Goal: Task Accomplishment & Management: Manage account settings

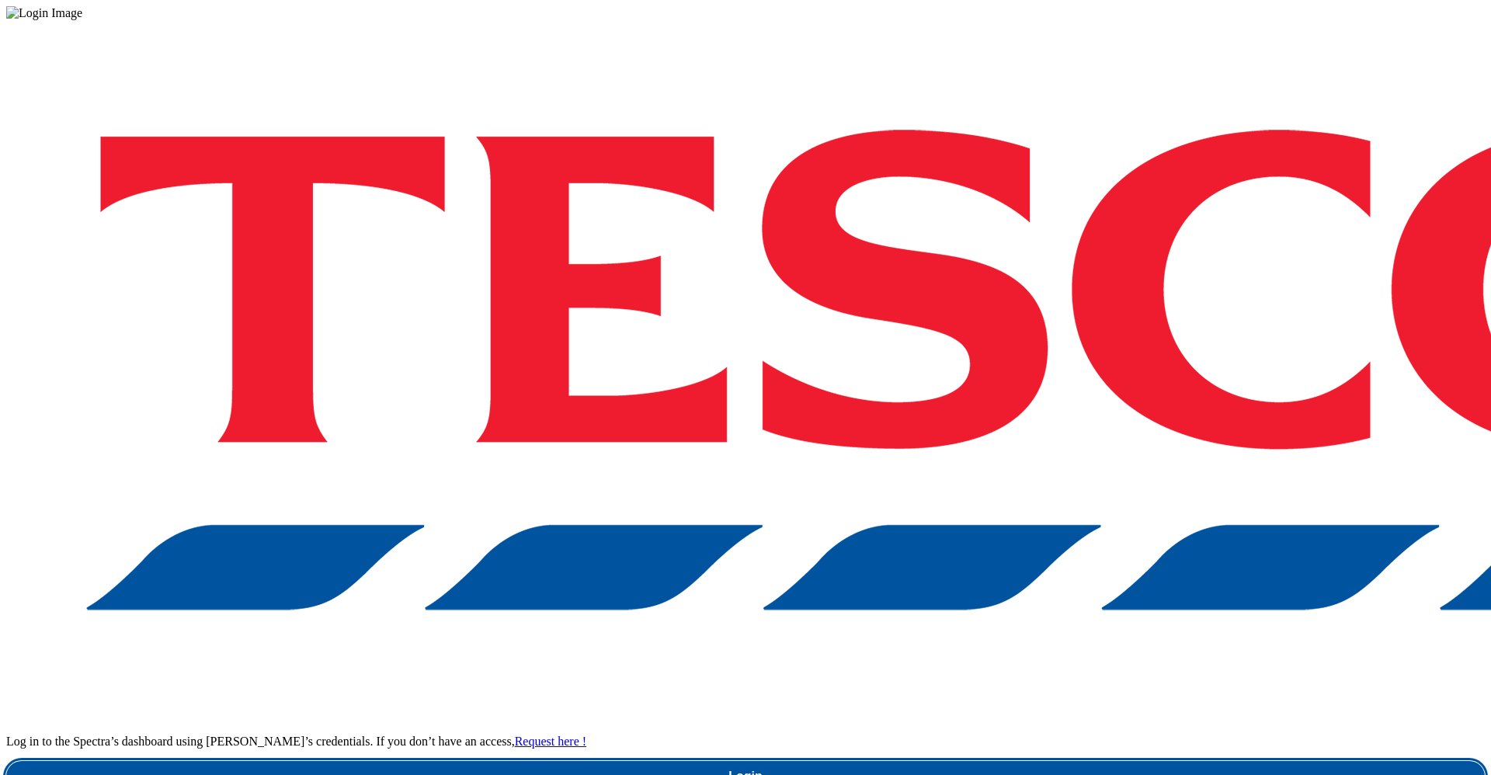
click at [1094, 761] on link "Login" at bounding box center [745, 776] width 1479 height 31
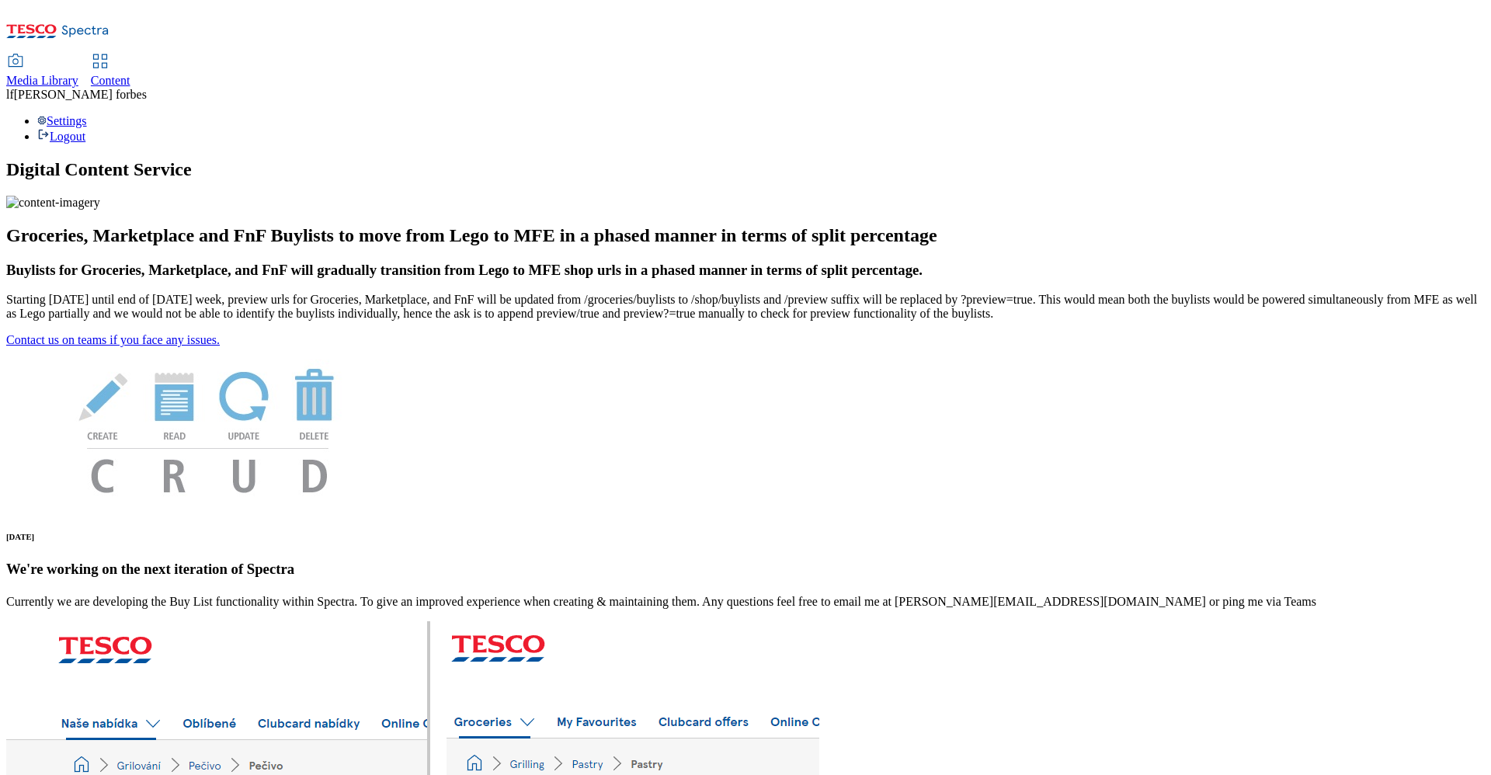
click at [131, 74] on span "Content" at bounding box center [111, 80] width 40 height 13
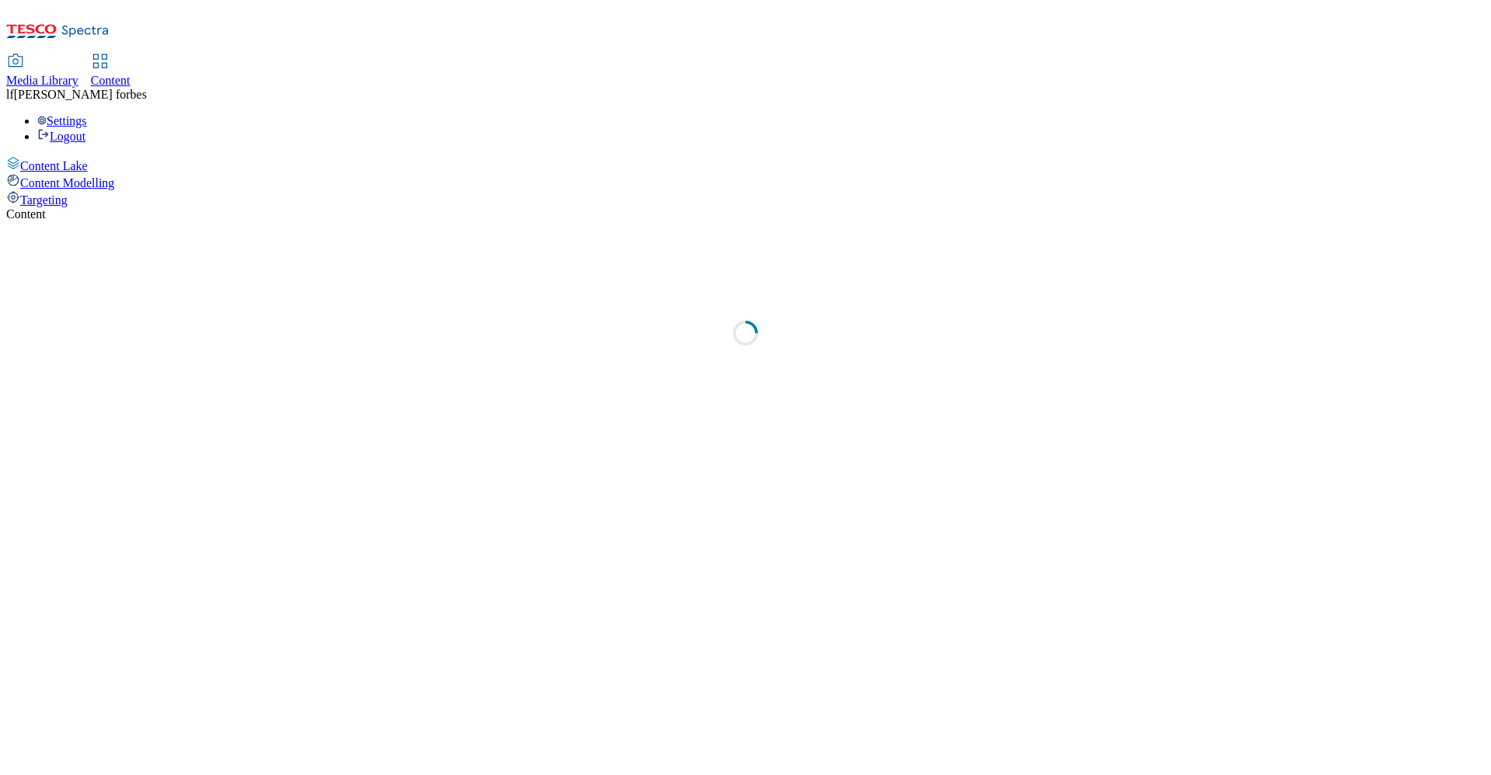
select select "ghs-[GEOGRAPHIC_DATA]"
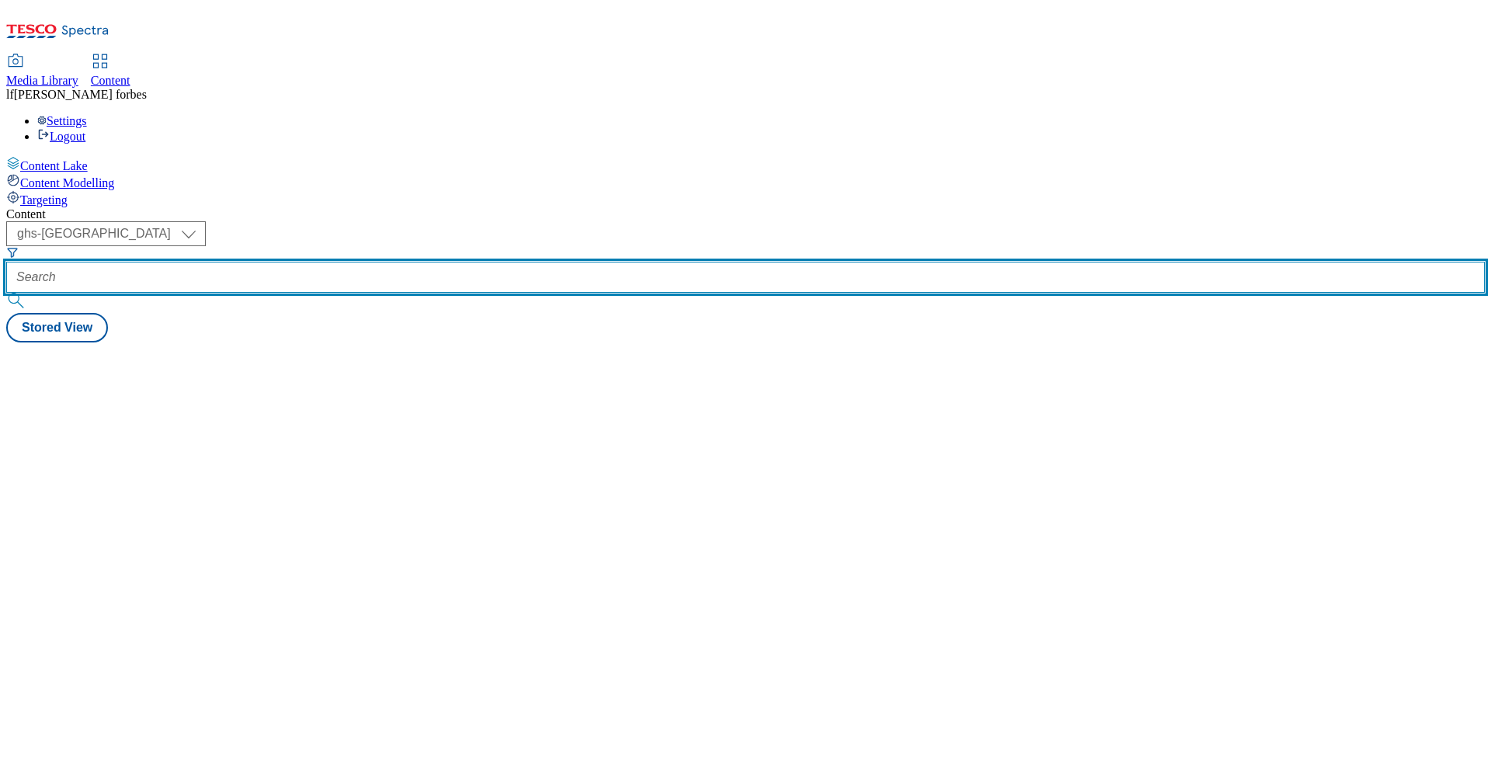
click at [378, 262] on input "text" at bounding box center [745, 277] width 1479 height 31
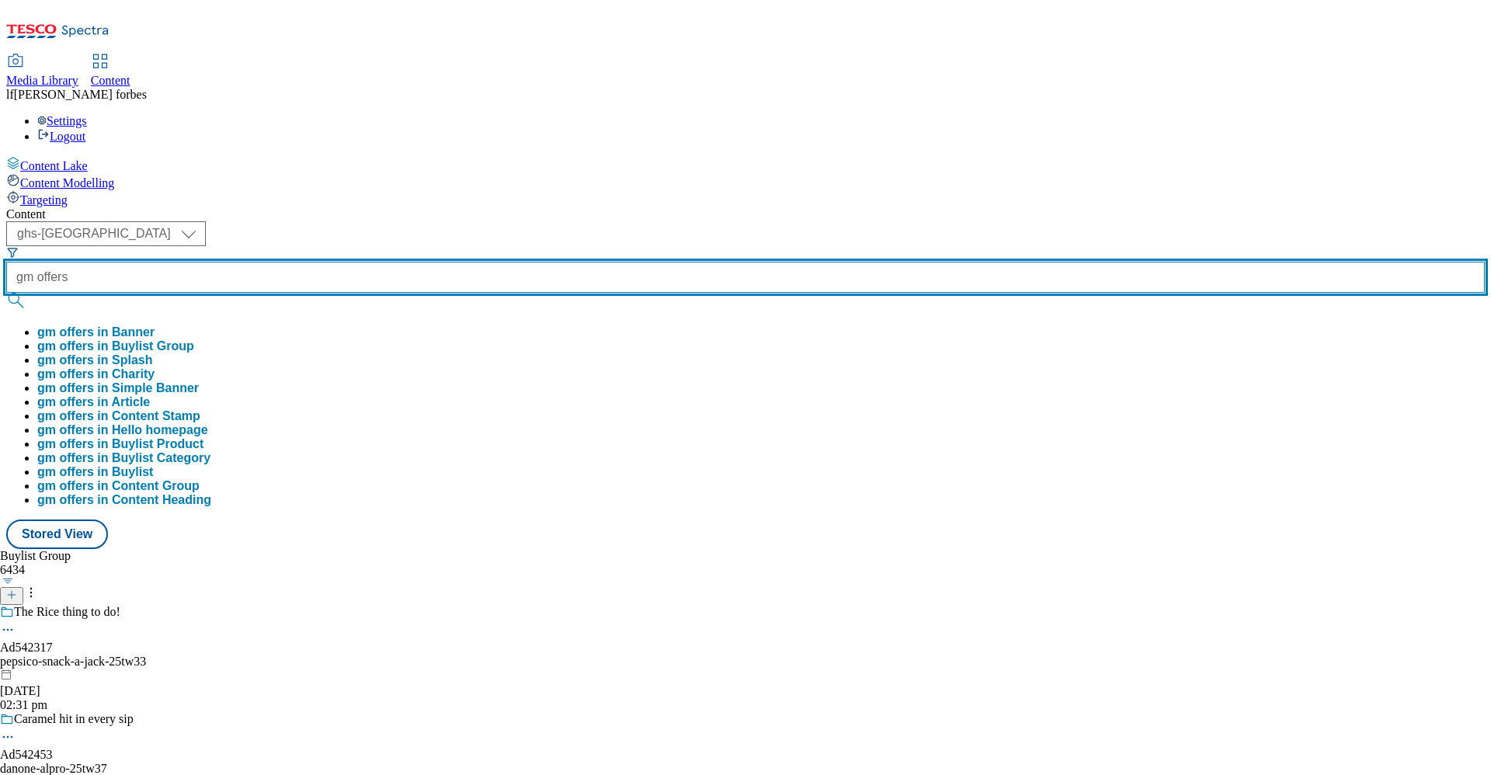
type input "gm offers"
click at [6, 293] on button "submit" at bounding box center [17, 301] width 22 height 16
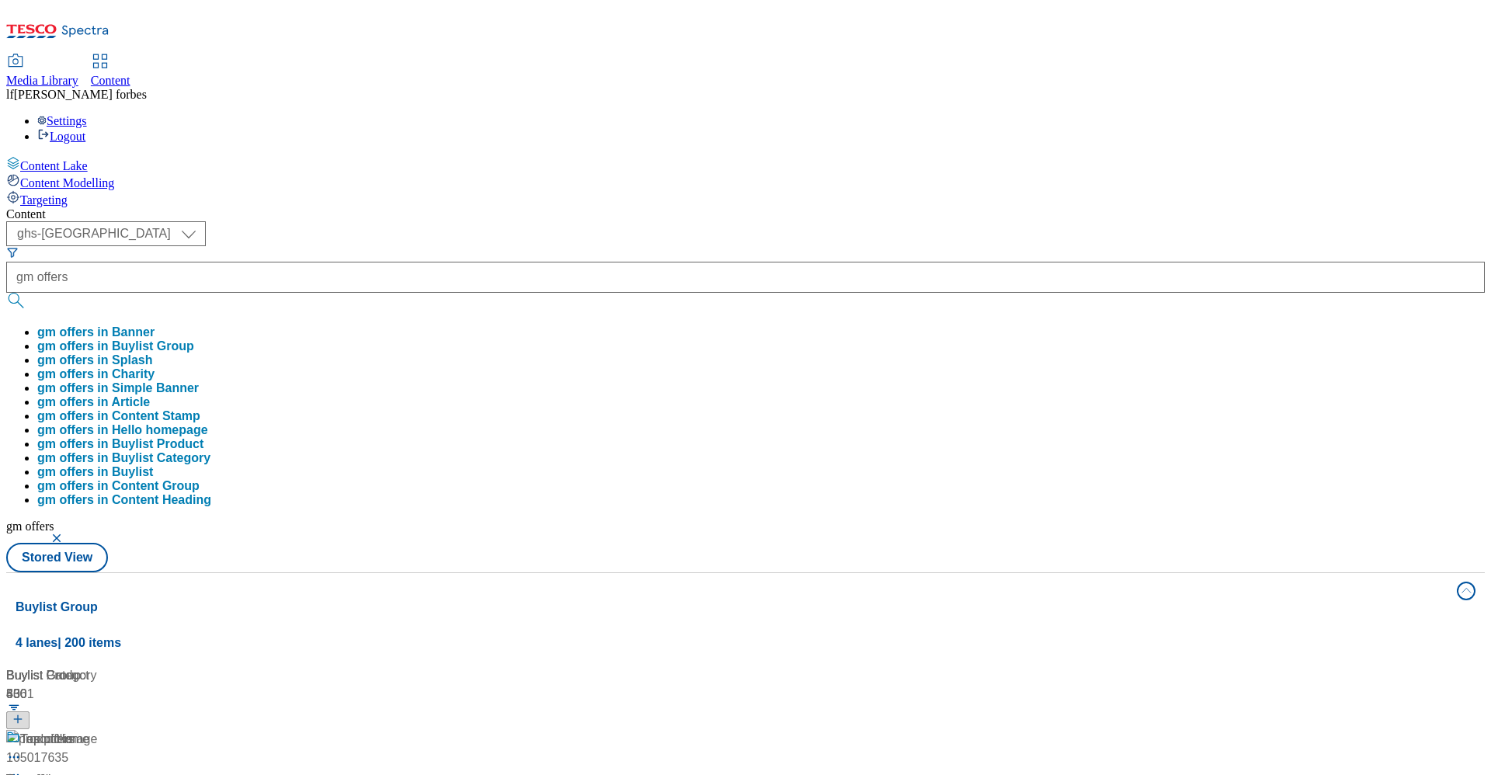
click at [509, 207] on div "Content ( optional ) ghs-roi ghs-[GEOGRAPHIC_DATA] ghs-[GEOGRAPHIC_DATA] gm off…" at bounding box center [745, 728] width 1479 height 1042
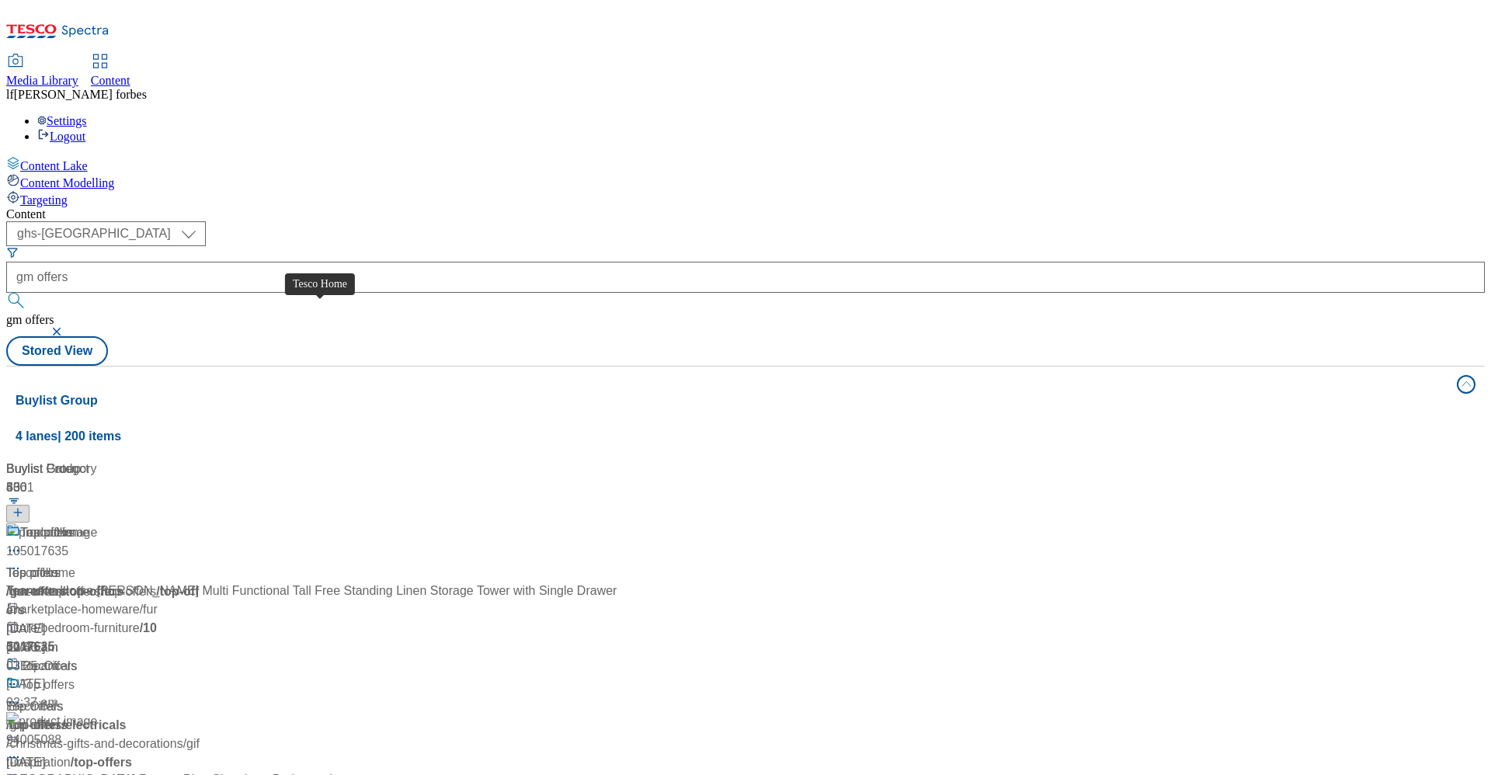
click at [89, 524] on div "Tesco Home" at bounding box center [54, 533] width 69 height 19
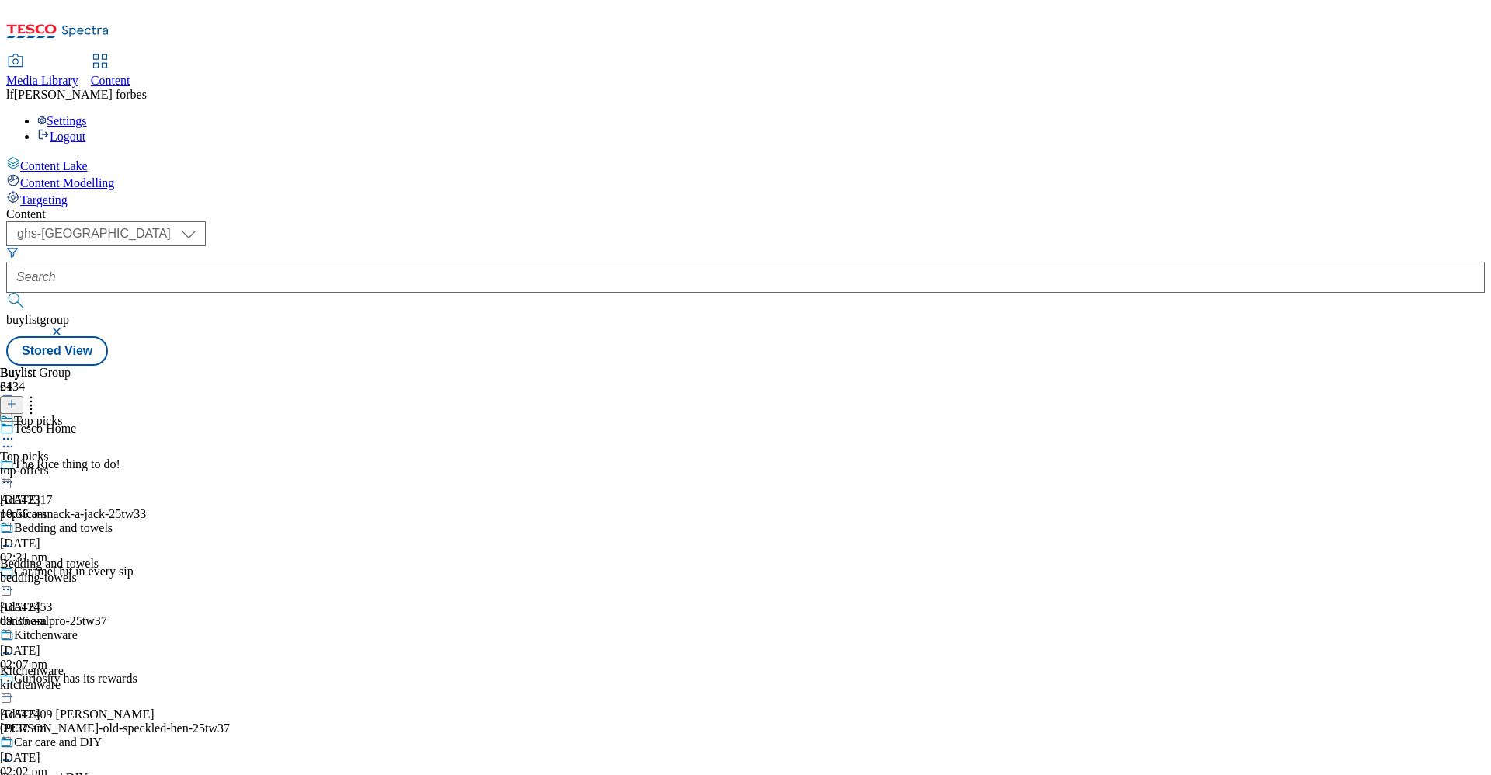
scroll to position [1465, 0]
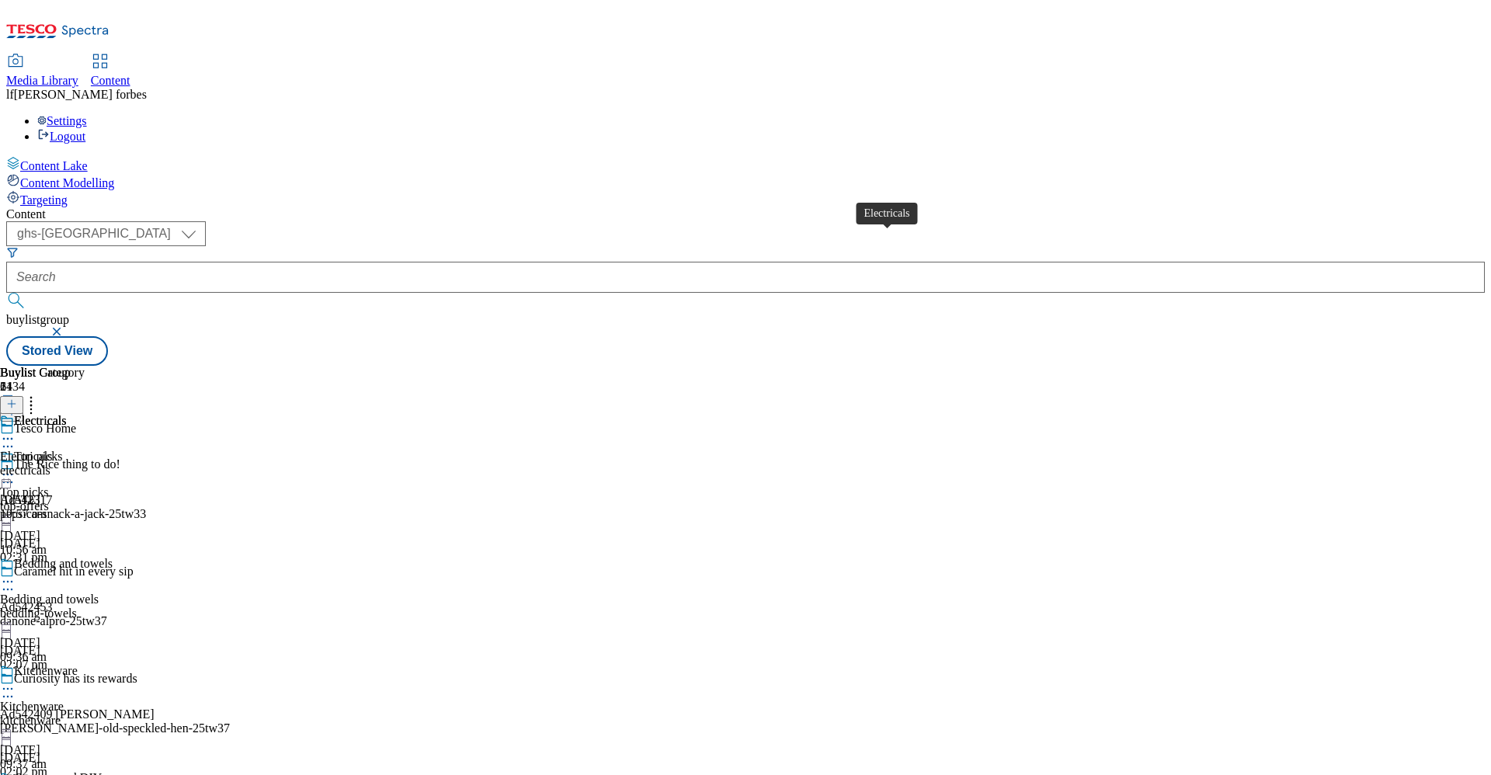
click at [67, 414] on div "Electricals" at bounding box center [40, 421] width 53 height 14
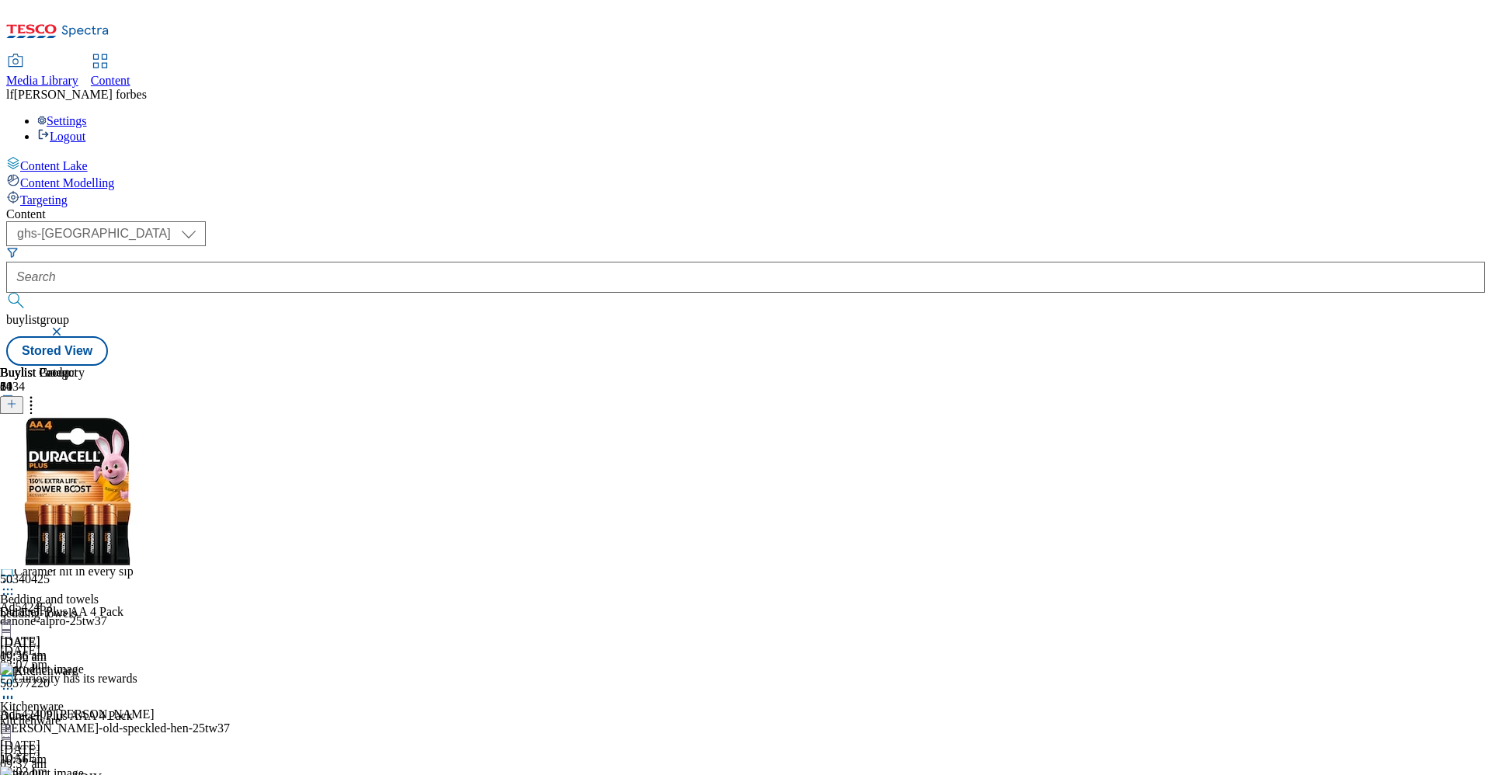
scroll to position [193, 0]
click at [85, 450] on div "Electricals" at bounding box center [42, 468] width 85 height 36
click at [16, 467] on icon at bounding box center [8, 475] width 16 height 16
click at [135, 641] on li "Un-publish" at bounding box center [83, 650] width 104 height 18
click at [9, 474] on circle at bounding box center [8, 475] width 2 height 2
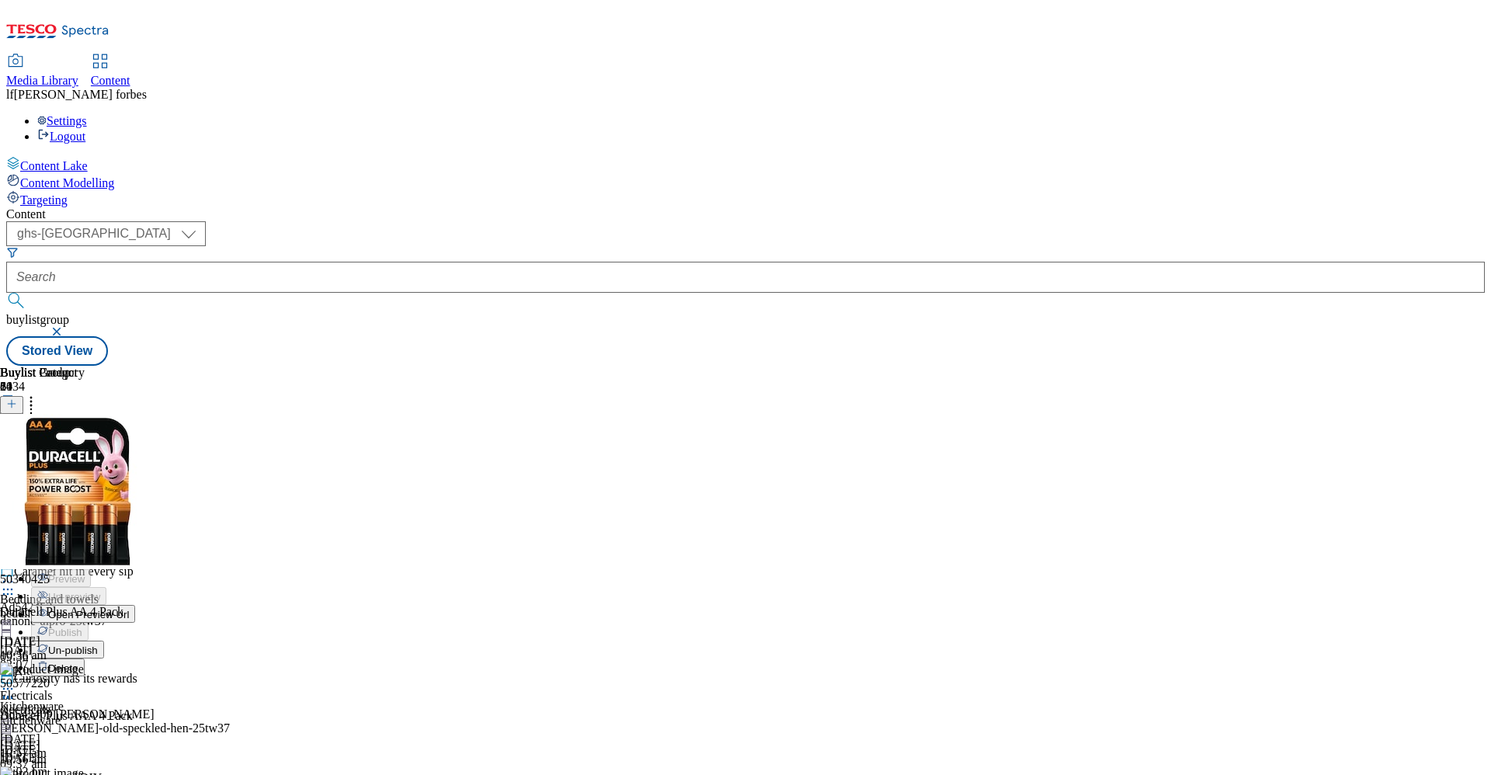
click at [98, 645] on span "Un-publish" at bounding box center [73, 651] width 50 height 12
click at [16, 467] on icon at bounding box center [8, 475] width 16 height 16
click at [100, 591] on span "Un-preview" at bounding box center [74, 597] width 52 height 12
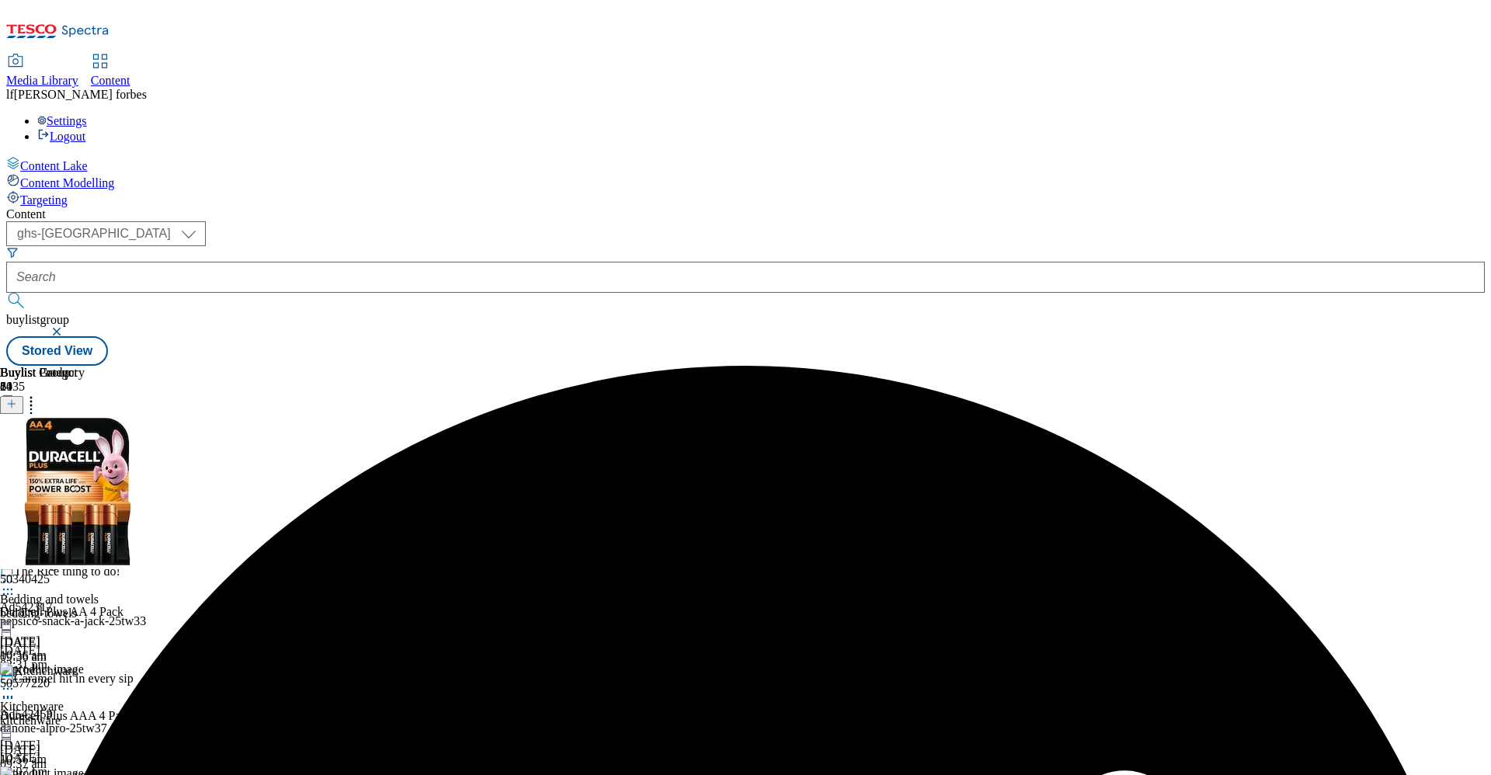
click at [16, 467] on icon at bounding box center [8, 475] width 16 height 16
click at [39, 394] on icon at bounding box center [31, 402] width 16 height 16
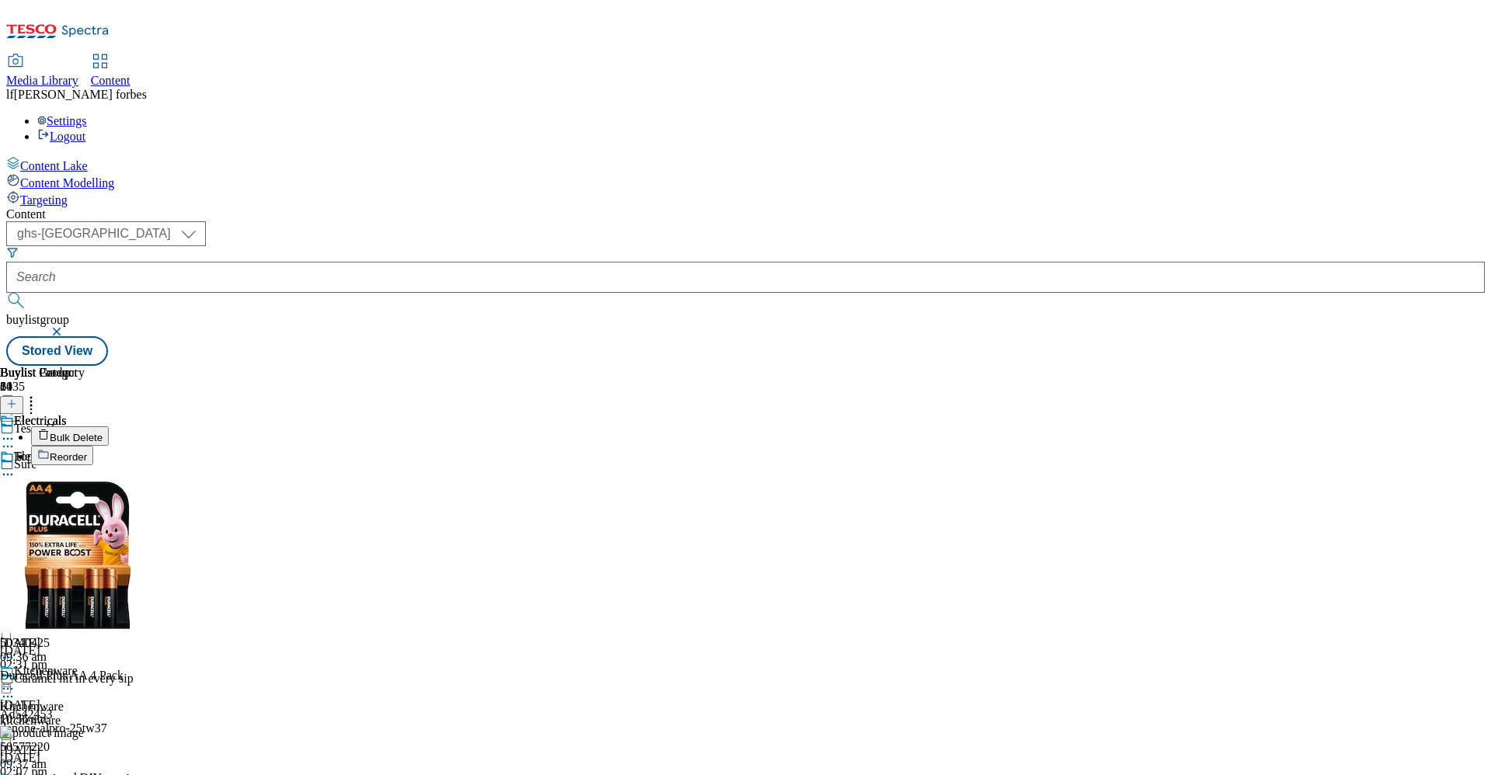
click at [109, 426] on button "Bulk Delete" at bounding box center [70, 435] width 78 height 19
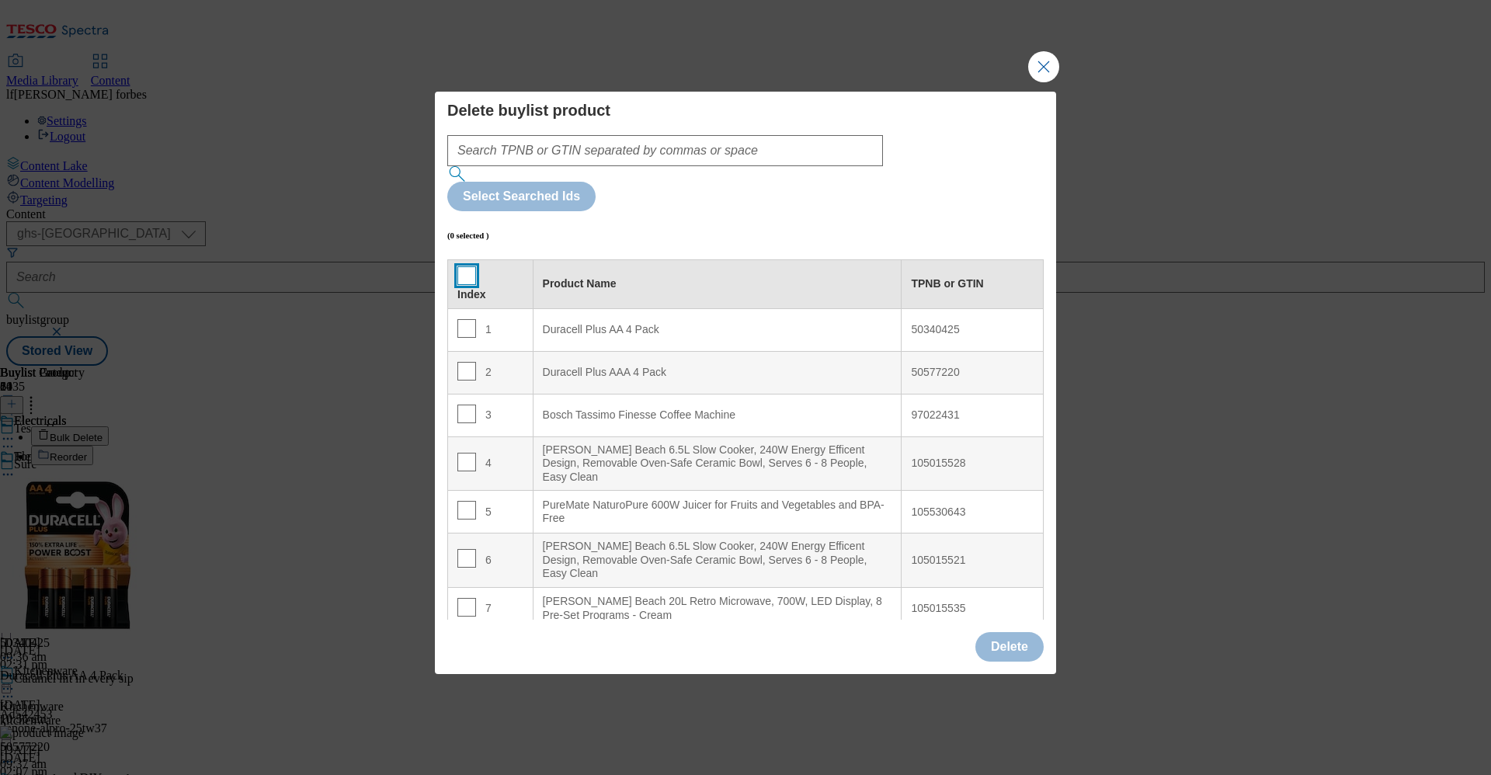
click at [470, 266] on input "Modal" at bounding box center [467, 275] width 19 height 19
checkbox input "true"
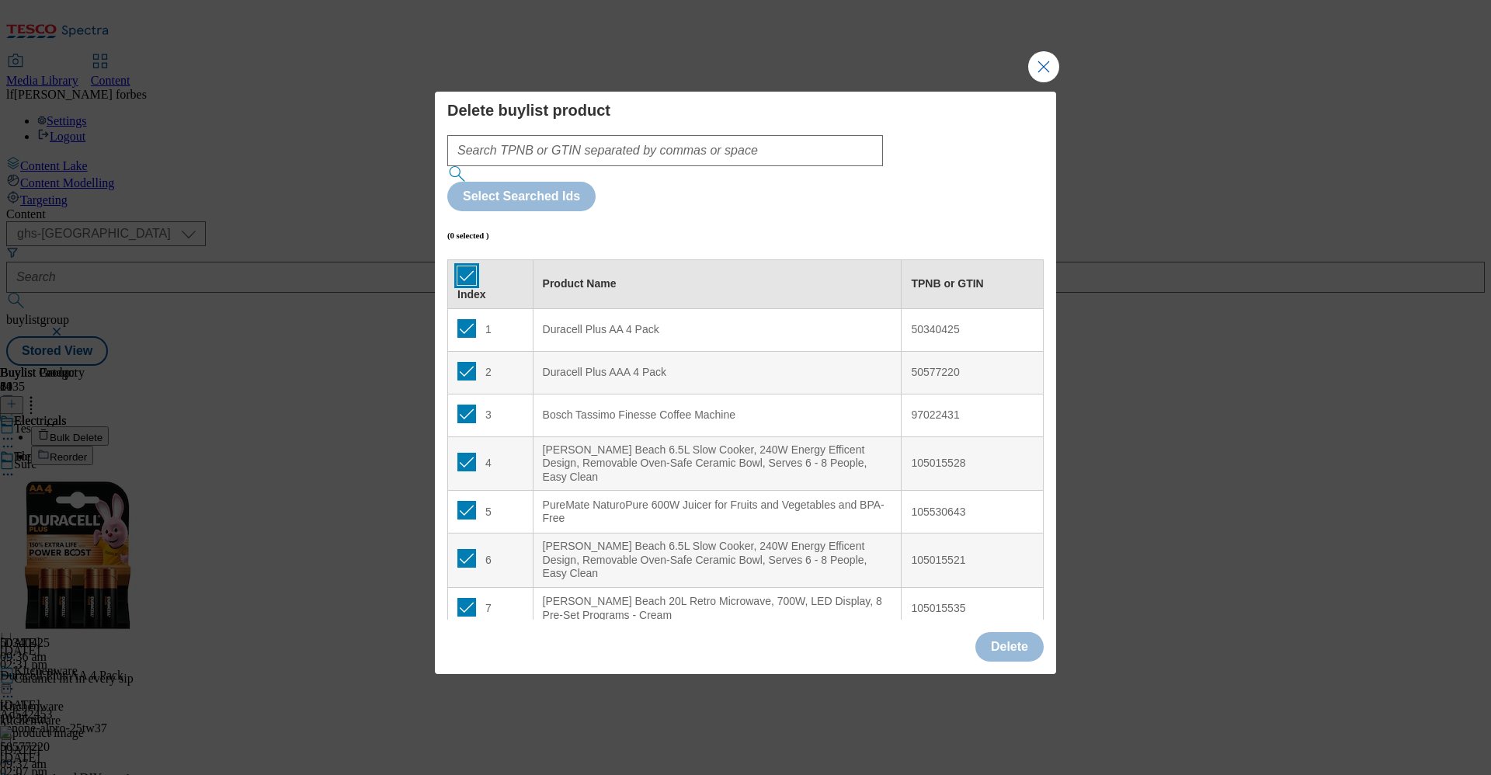
checkbox input "true"
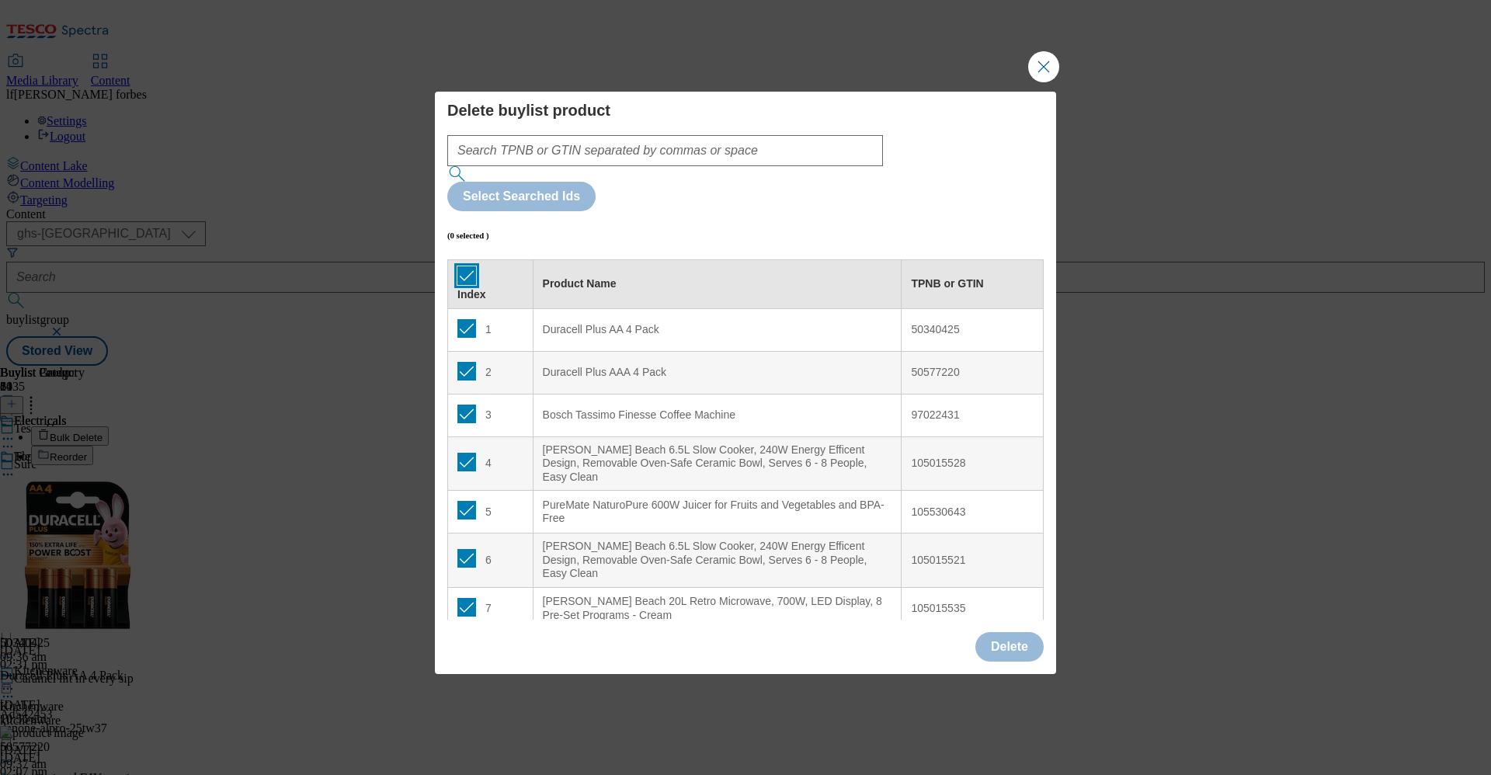
checkbox input "true"
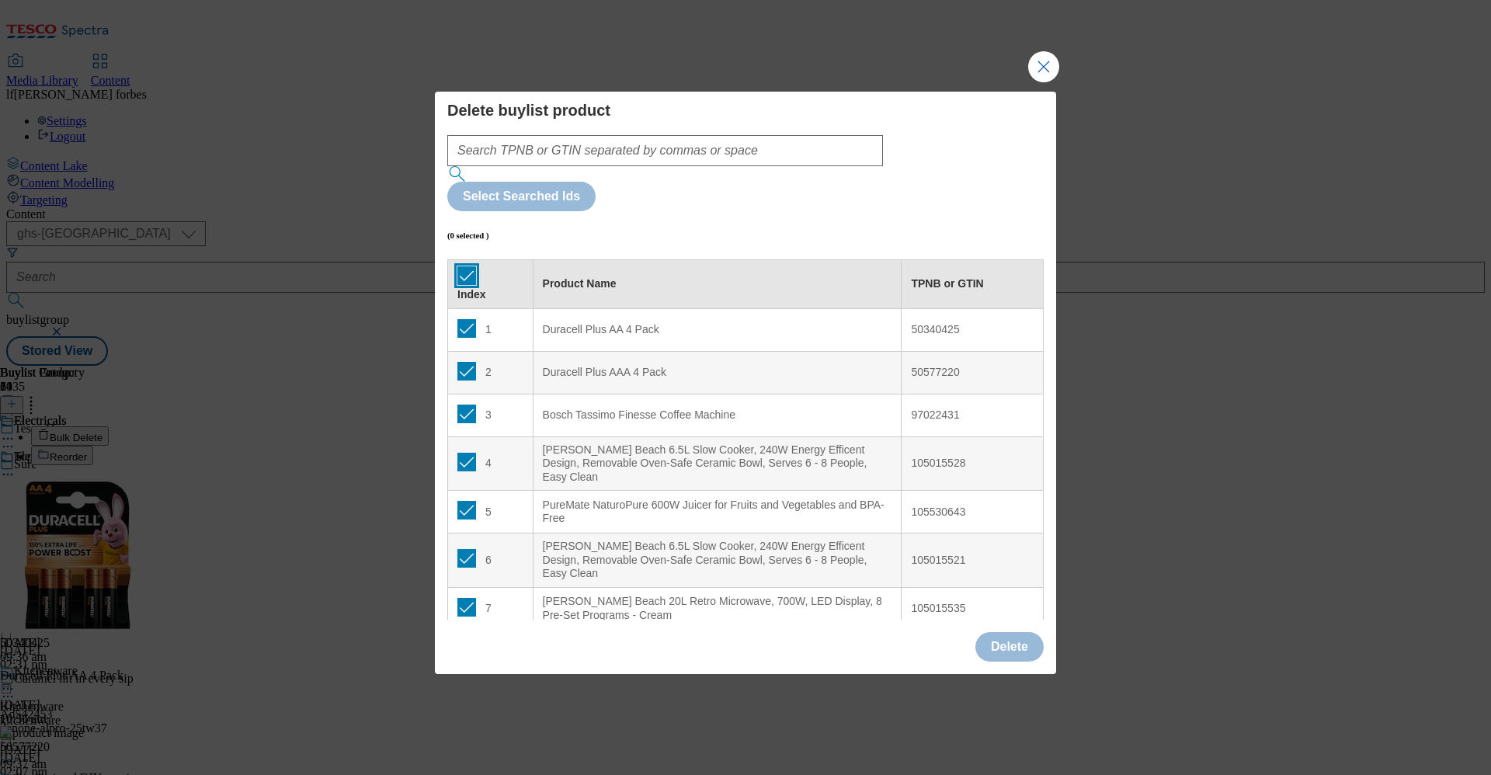
checkbox input "true"
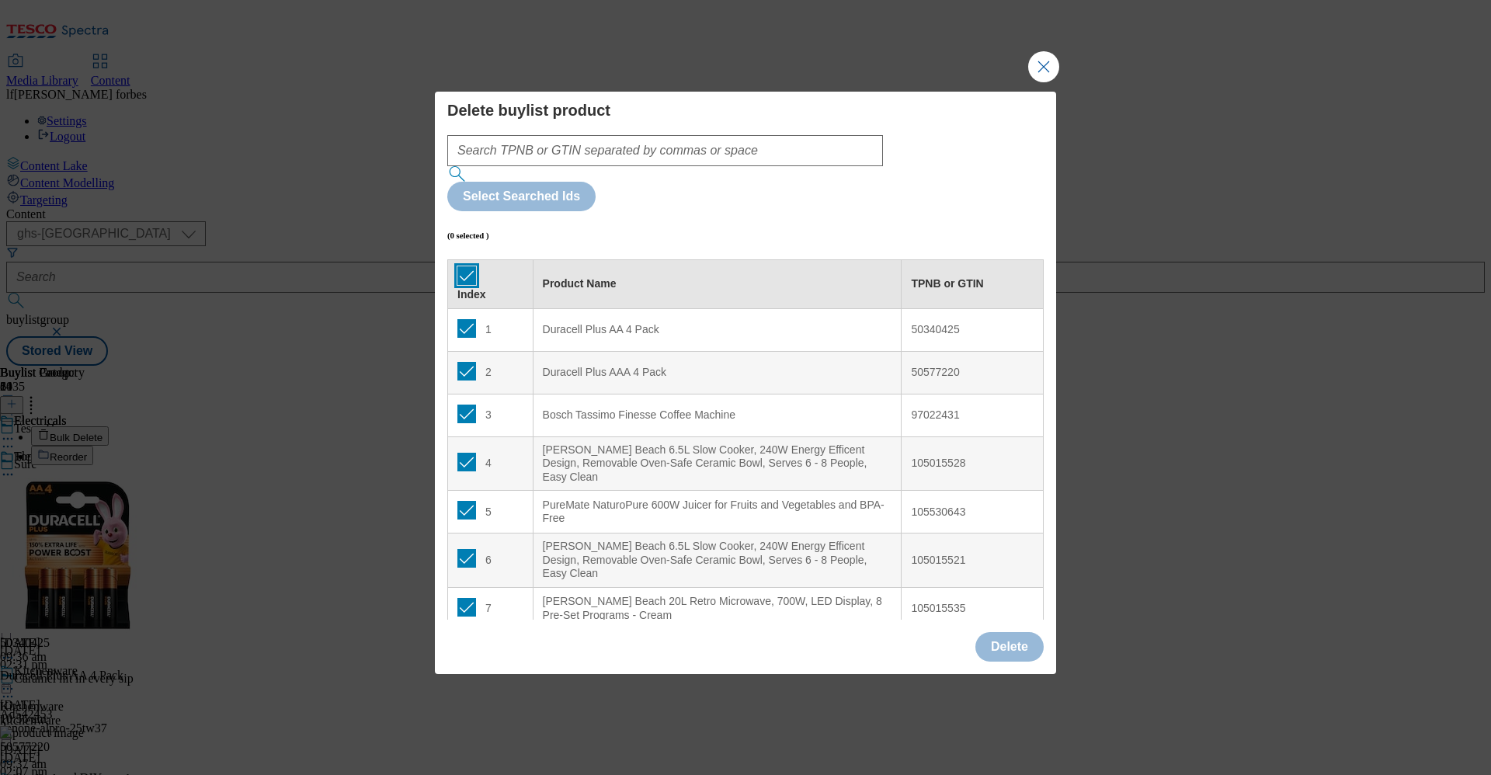
checkbox input "true"
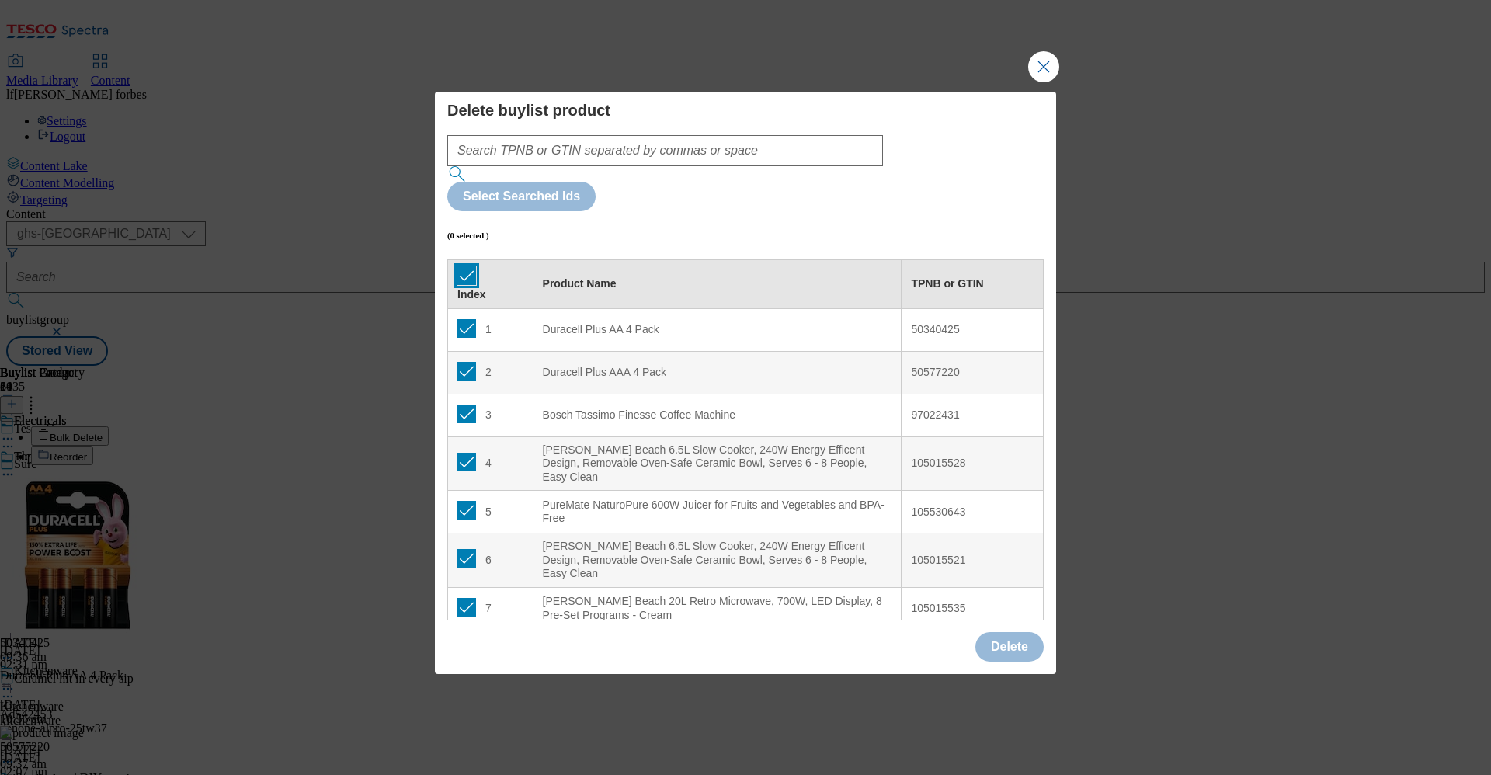
checkbox input "true"
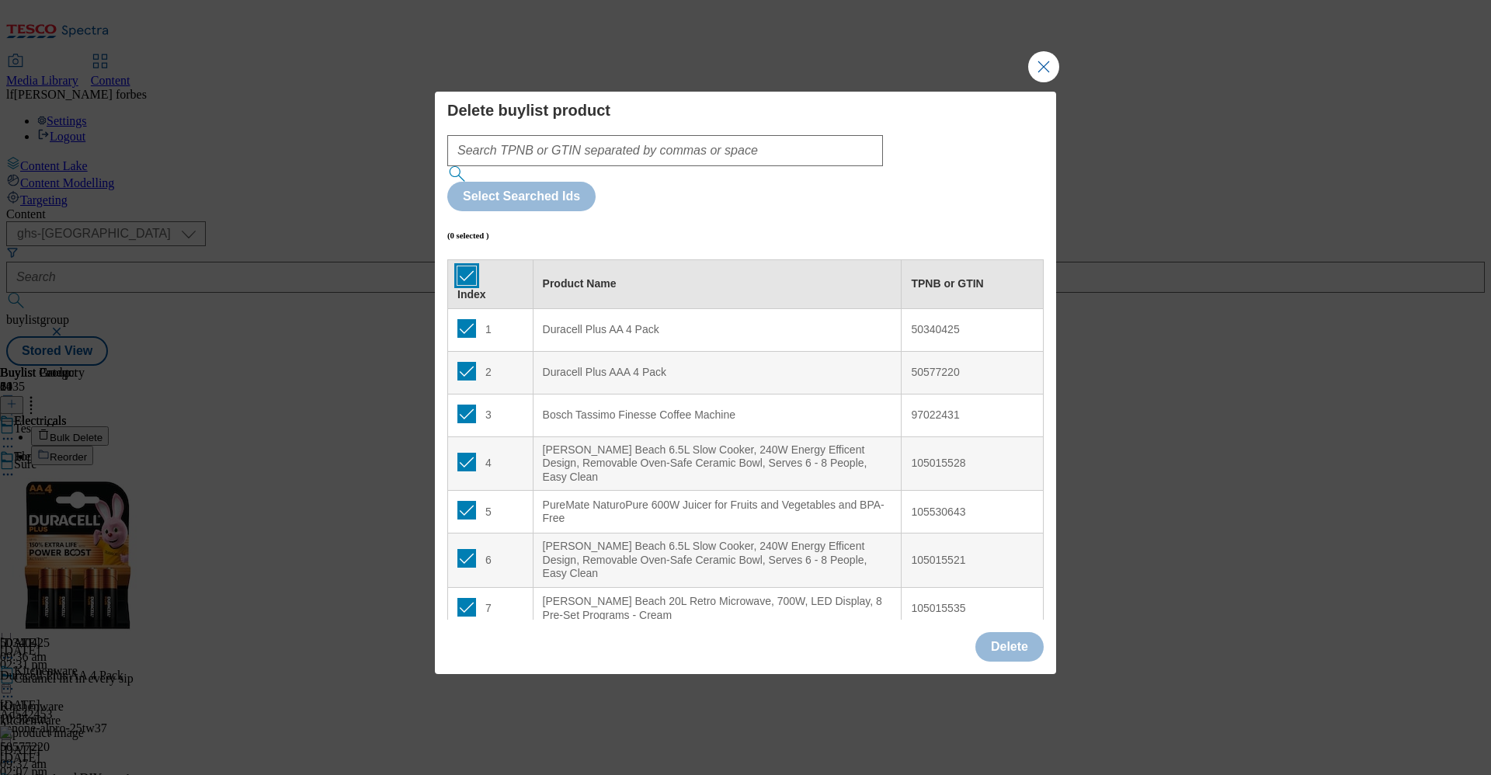
checkbox input "true"
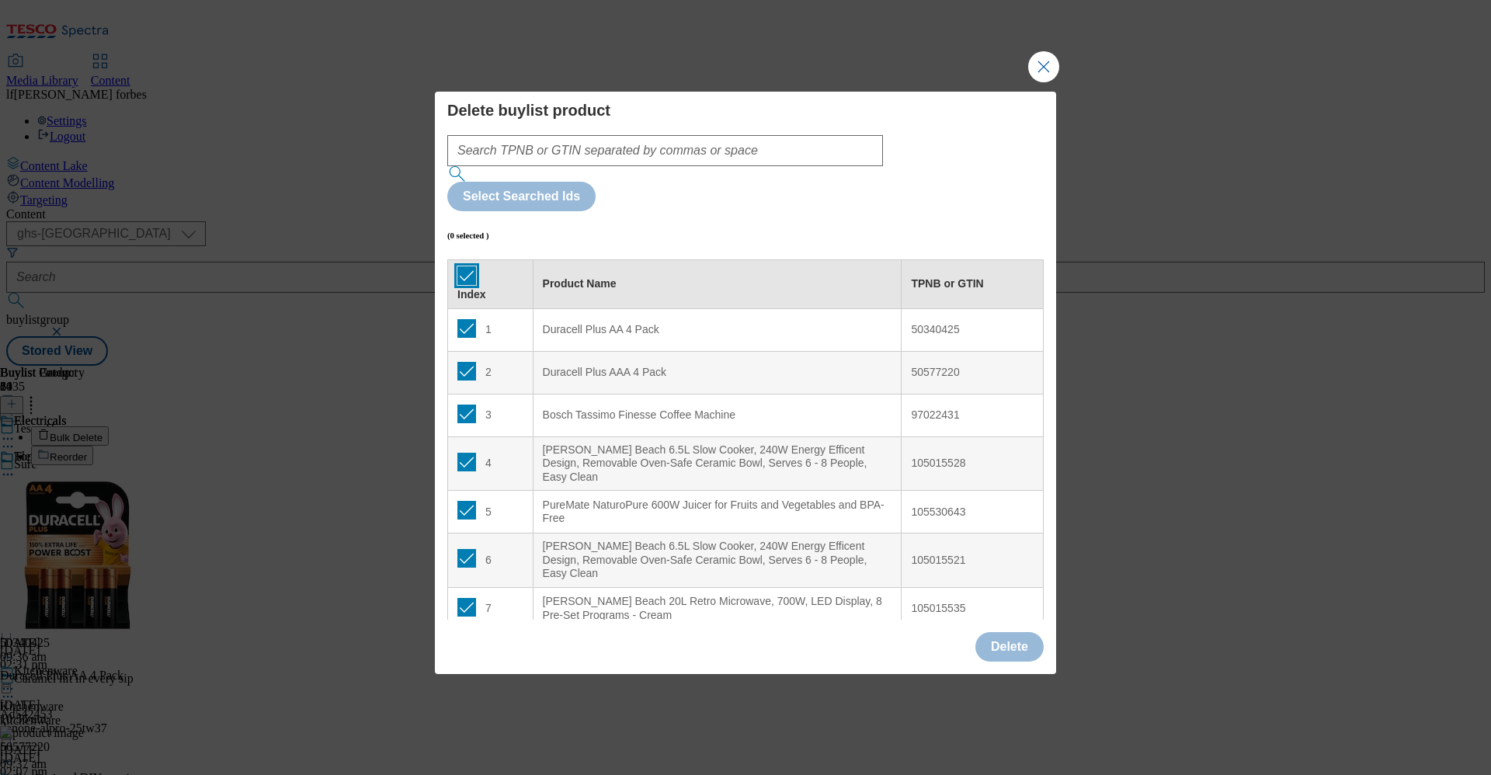
checkbox input "true"
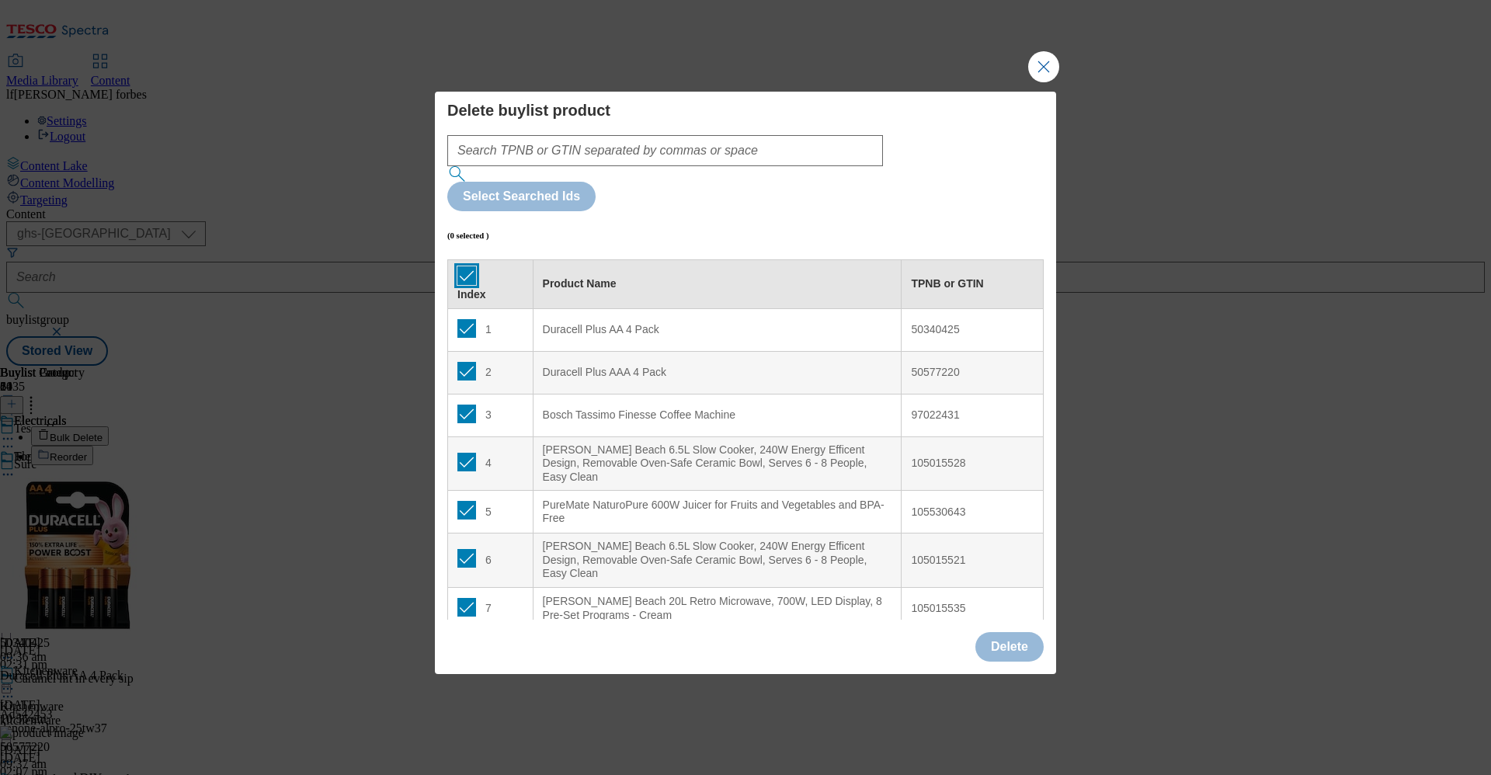
checkbox input "true"
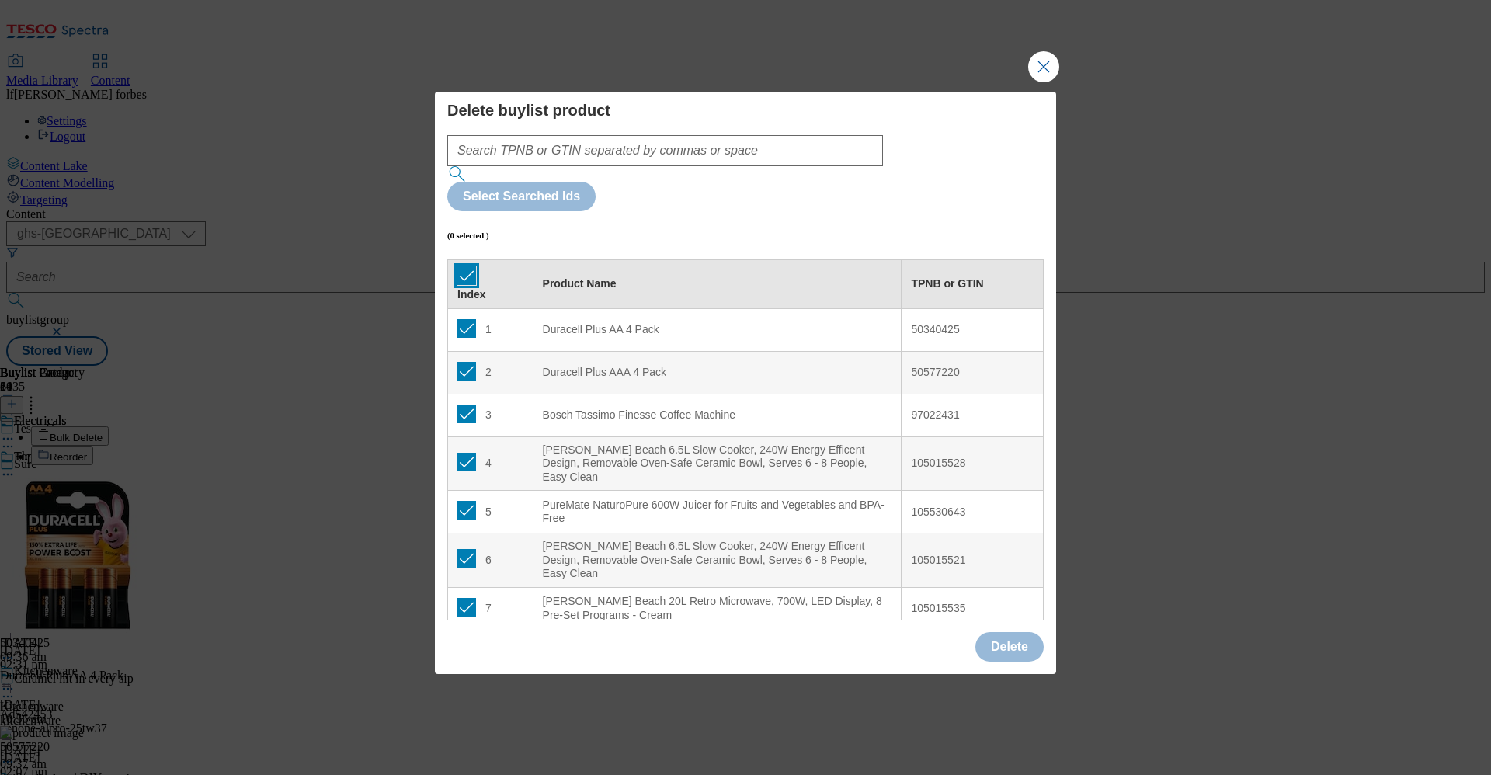
checkbox input "true"
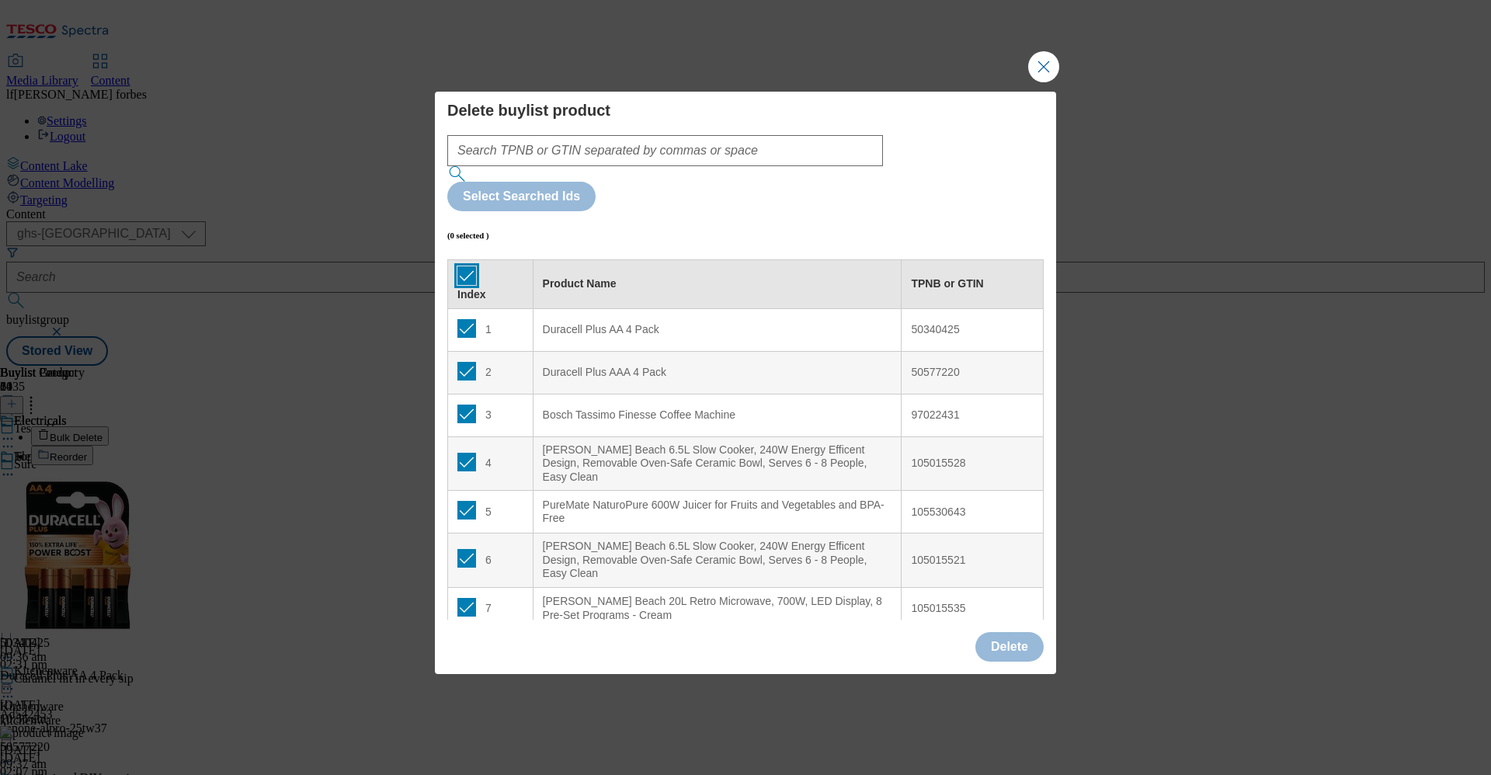
checkbox input "true"
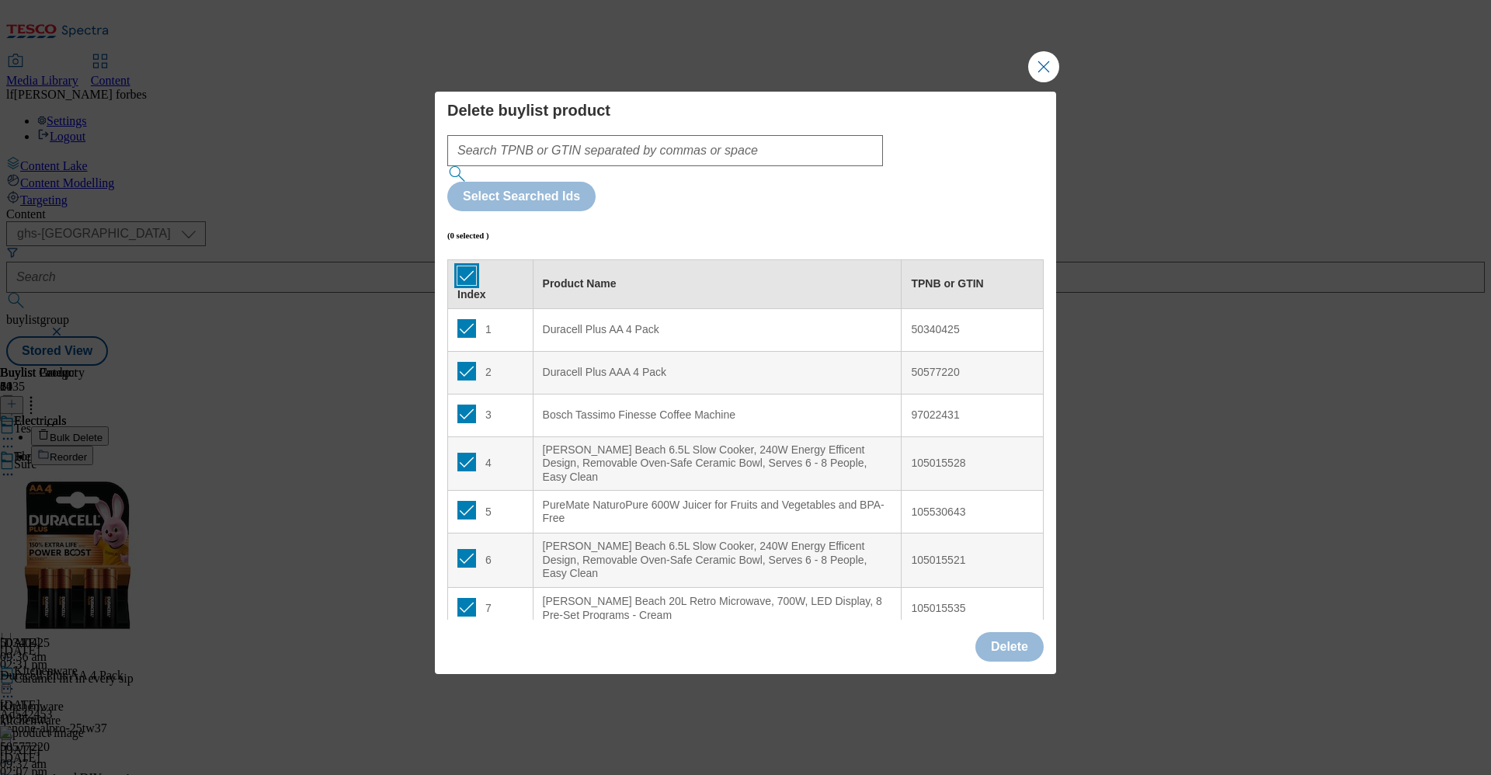
checkbox input "true"
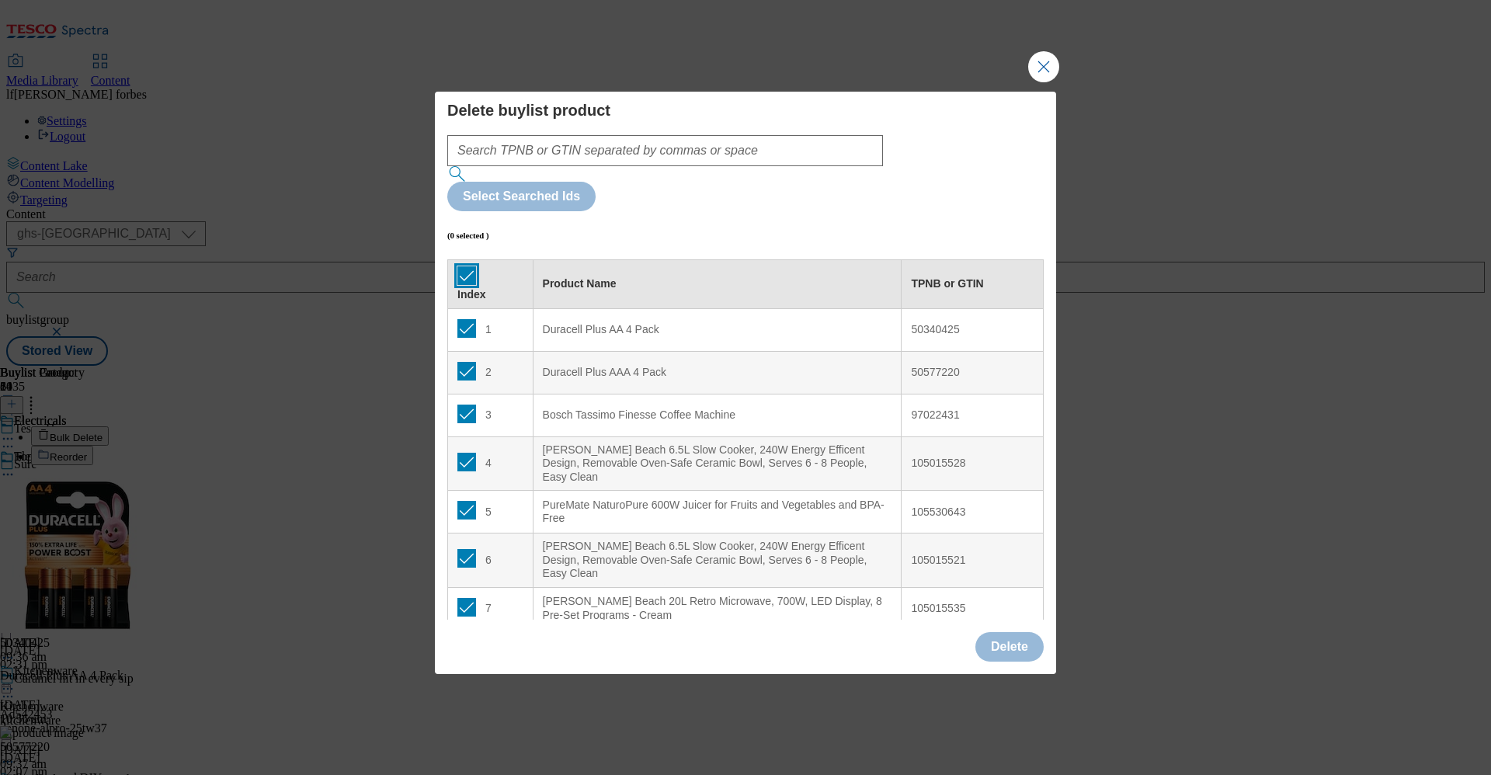
checkbox input "true"
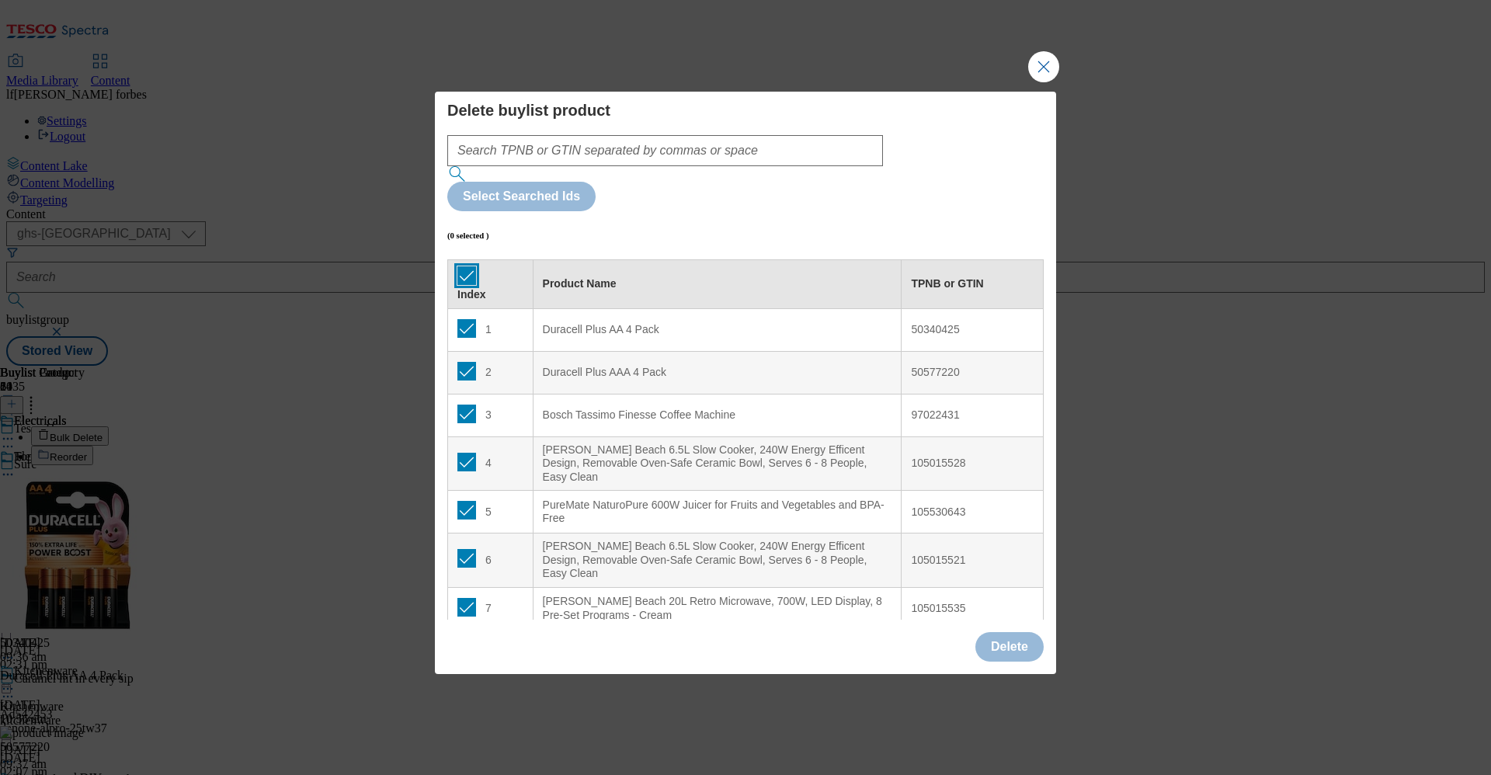
checkbox input "true"
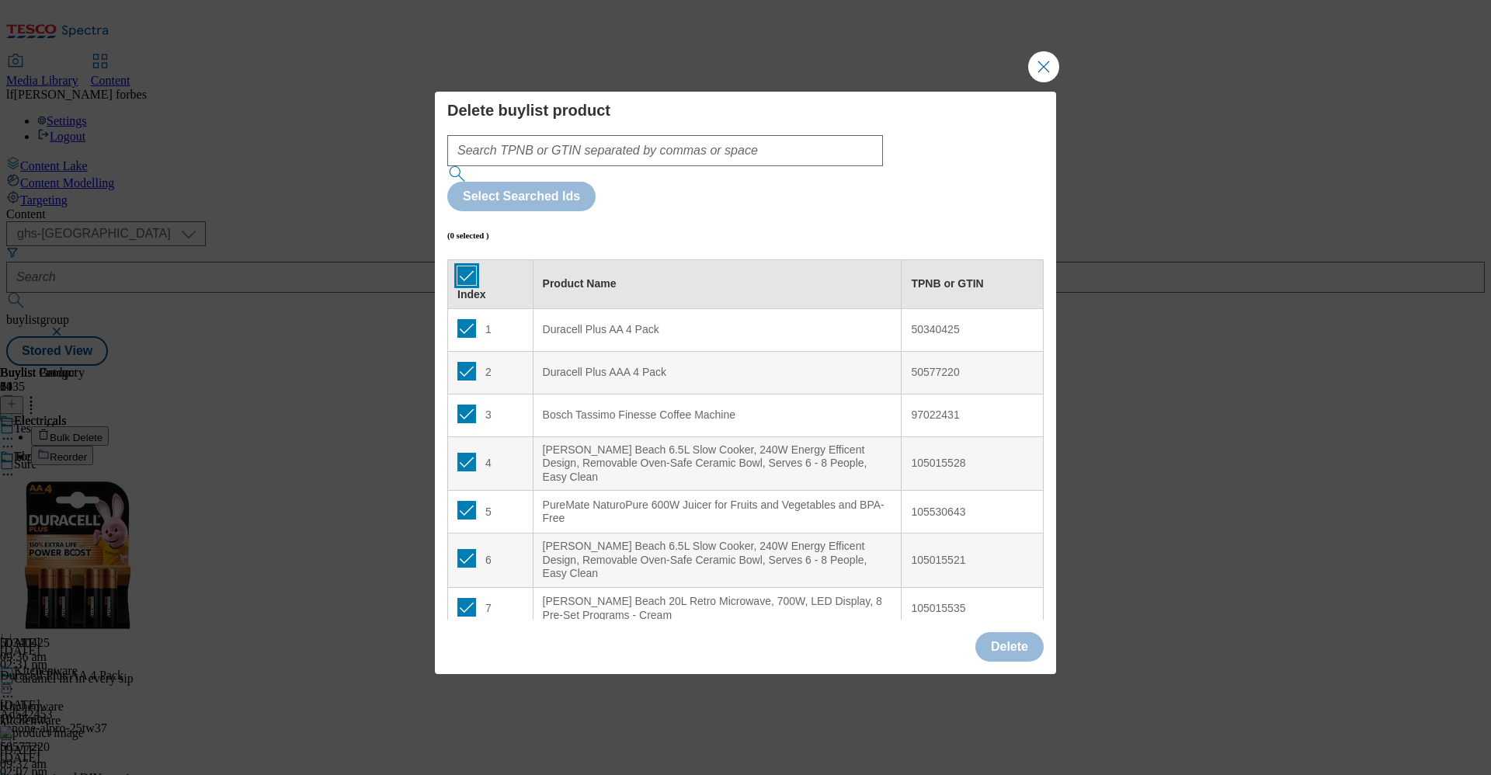
checkbox input "true"
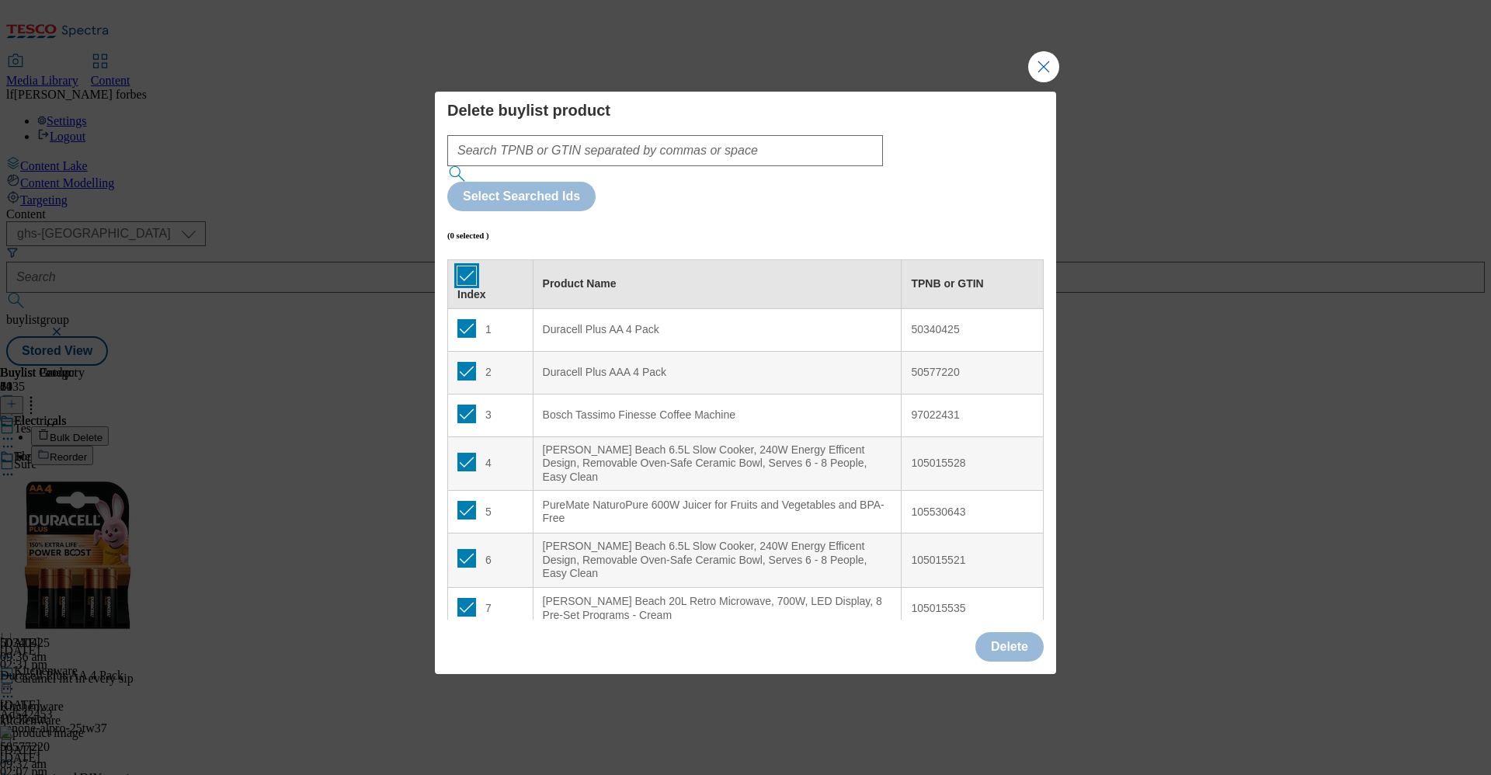
checkbox input "true"
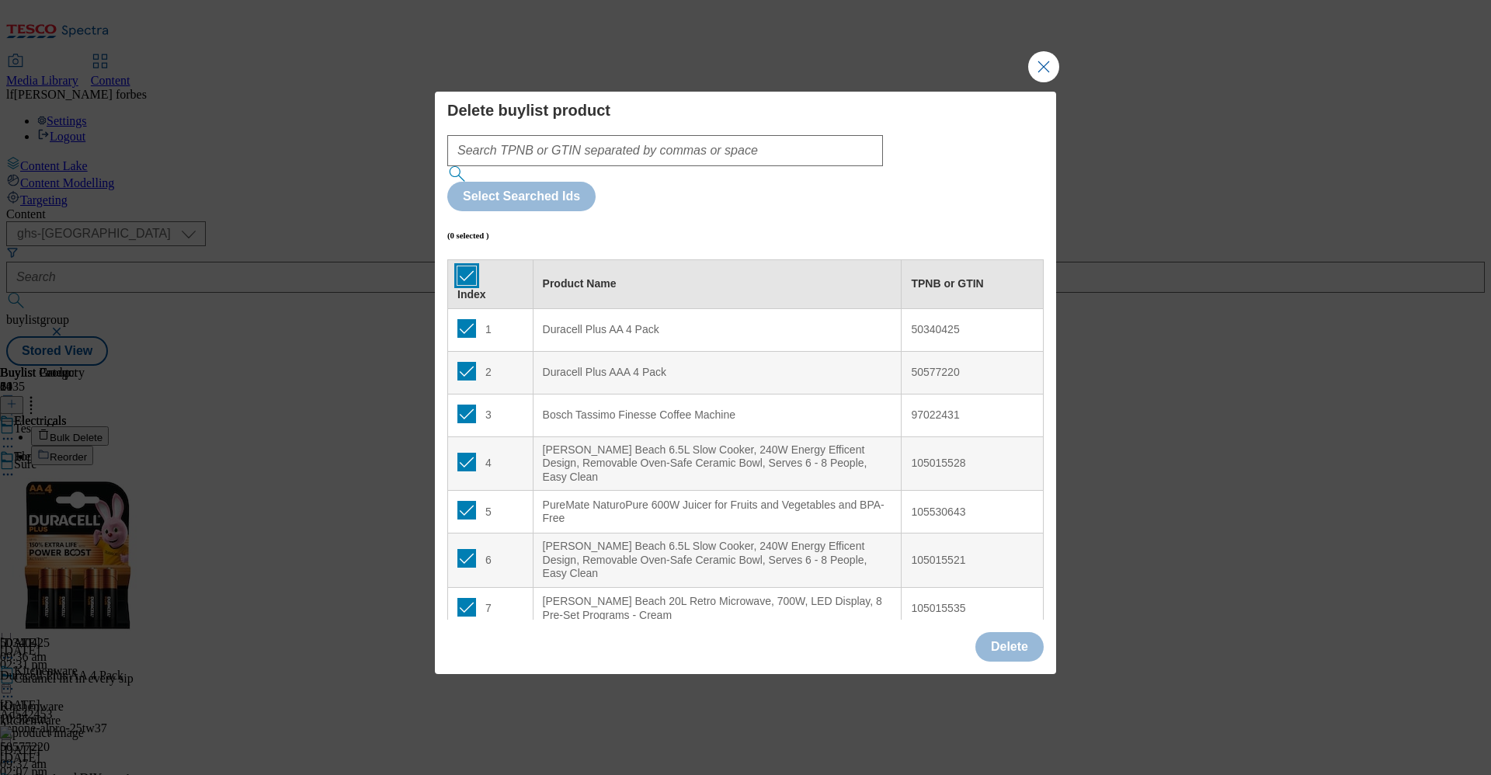
checkbox input "true"
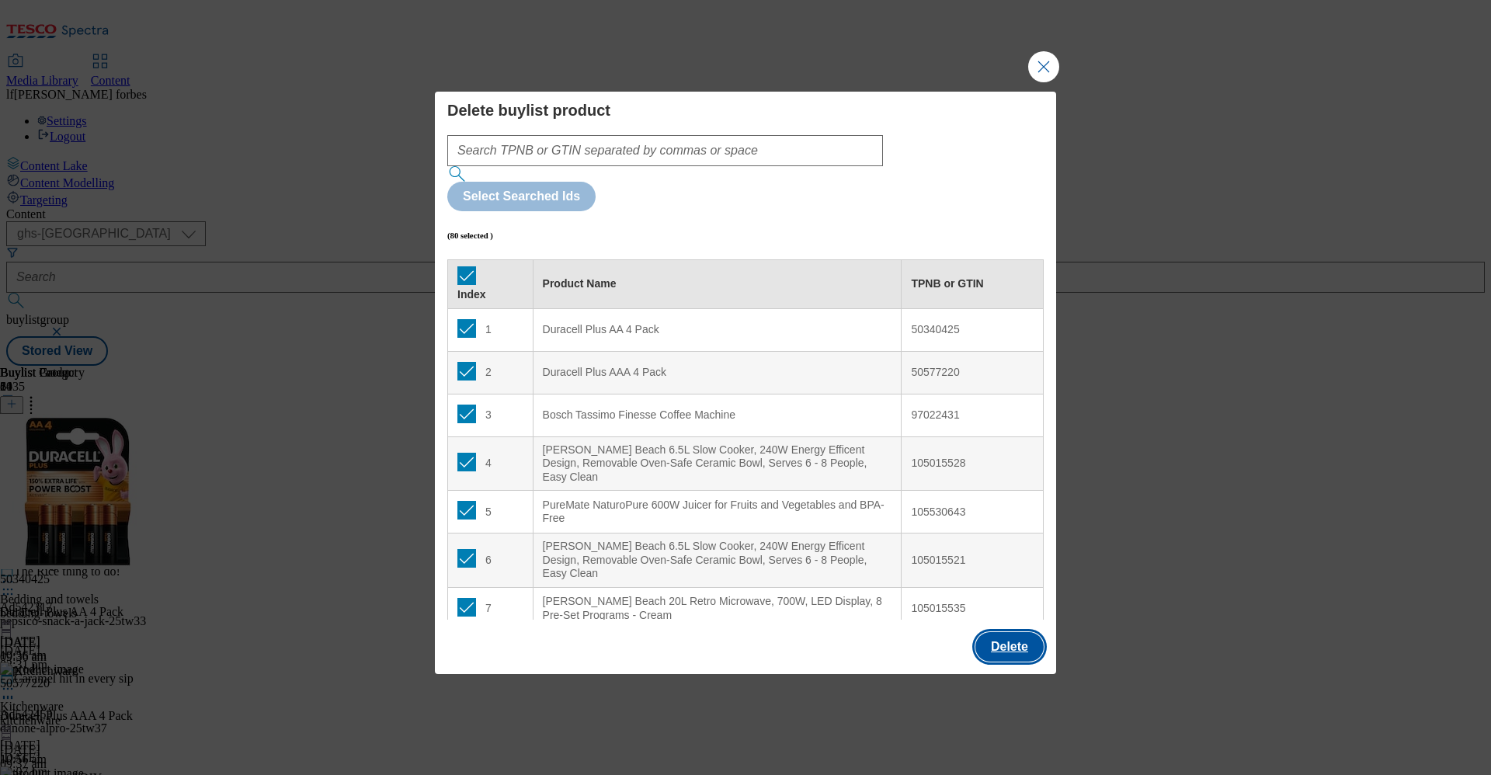
click at [993, 632] on button "Delete" at bounding box center [1010, 647] width 68 height 30
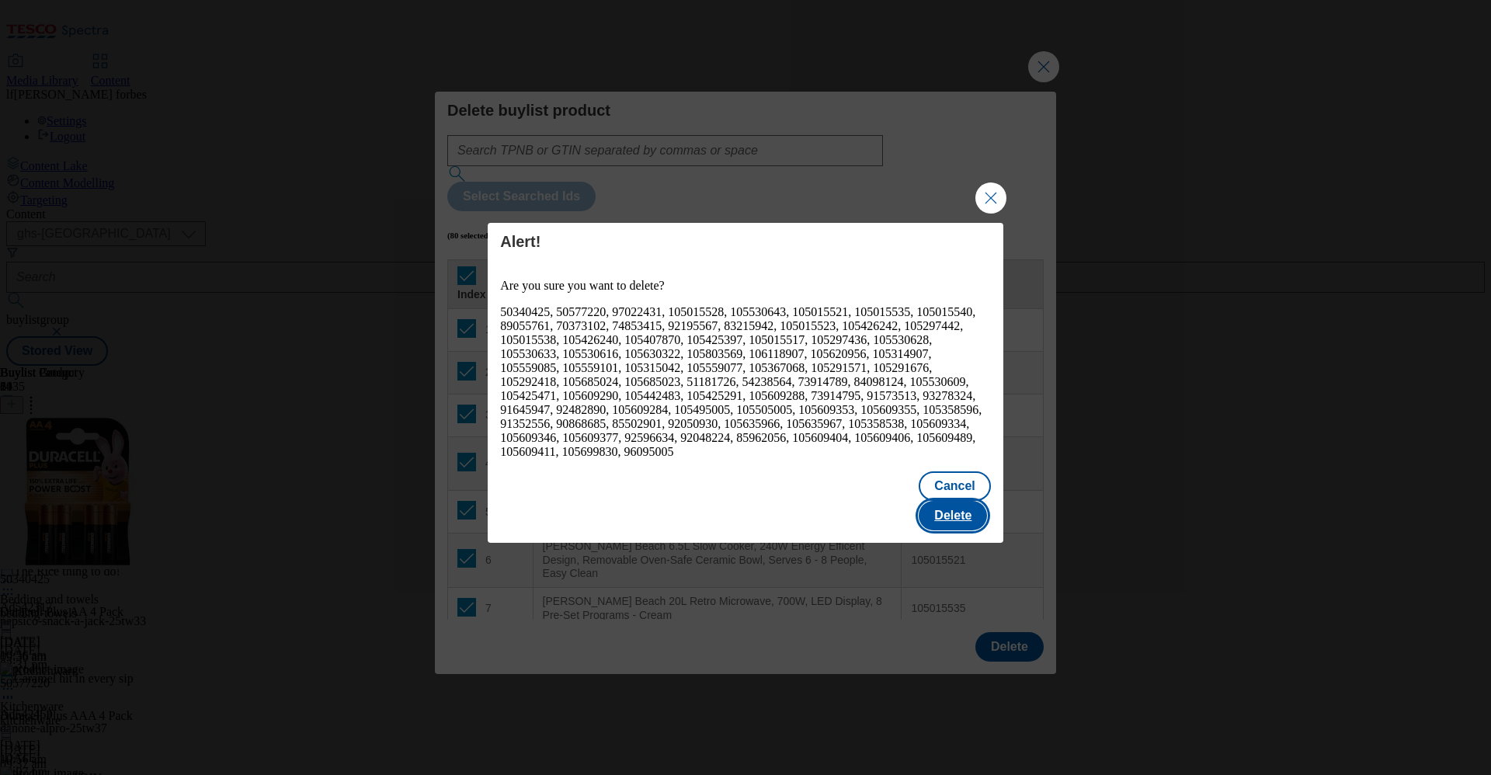
click at [972, 506] on button "Delete" at bounding box center [953, 516] width 68 height 30
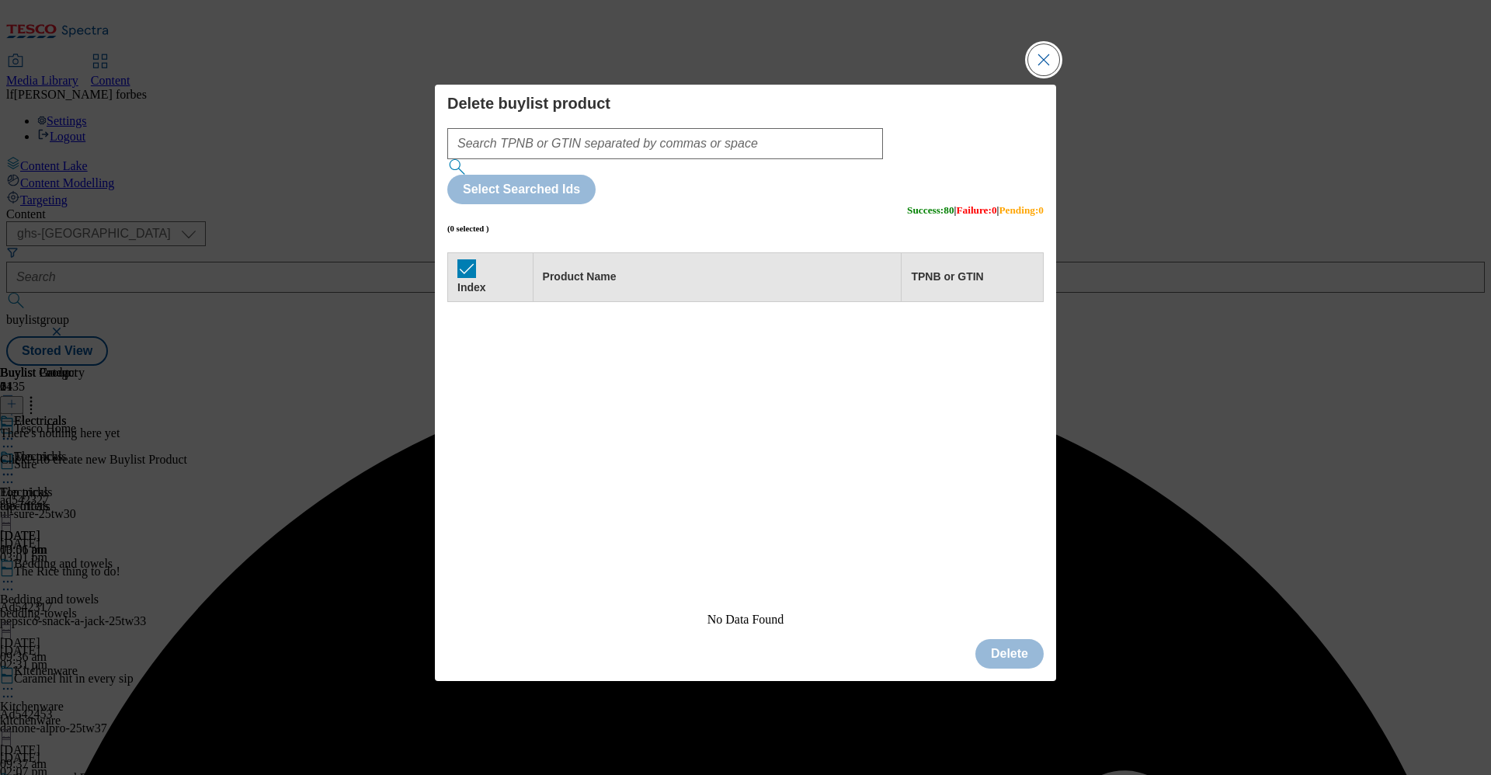
click at [1040, 75] on button "Close Modal" at bounding box center [1043, 59] width 31 height 31
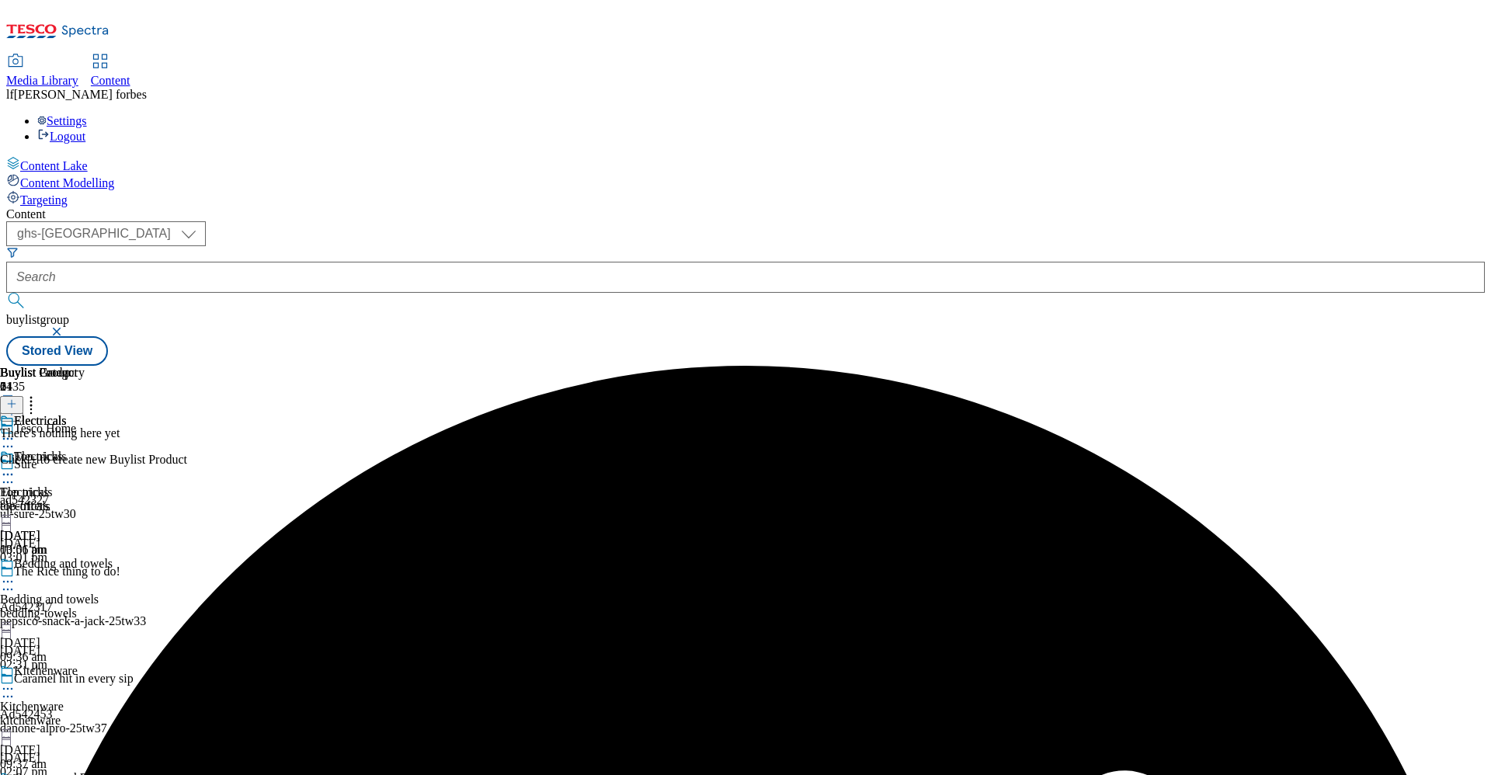
click at [16, 404] on line at bounding box center [12, 404] width 8 height 0
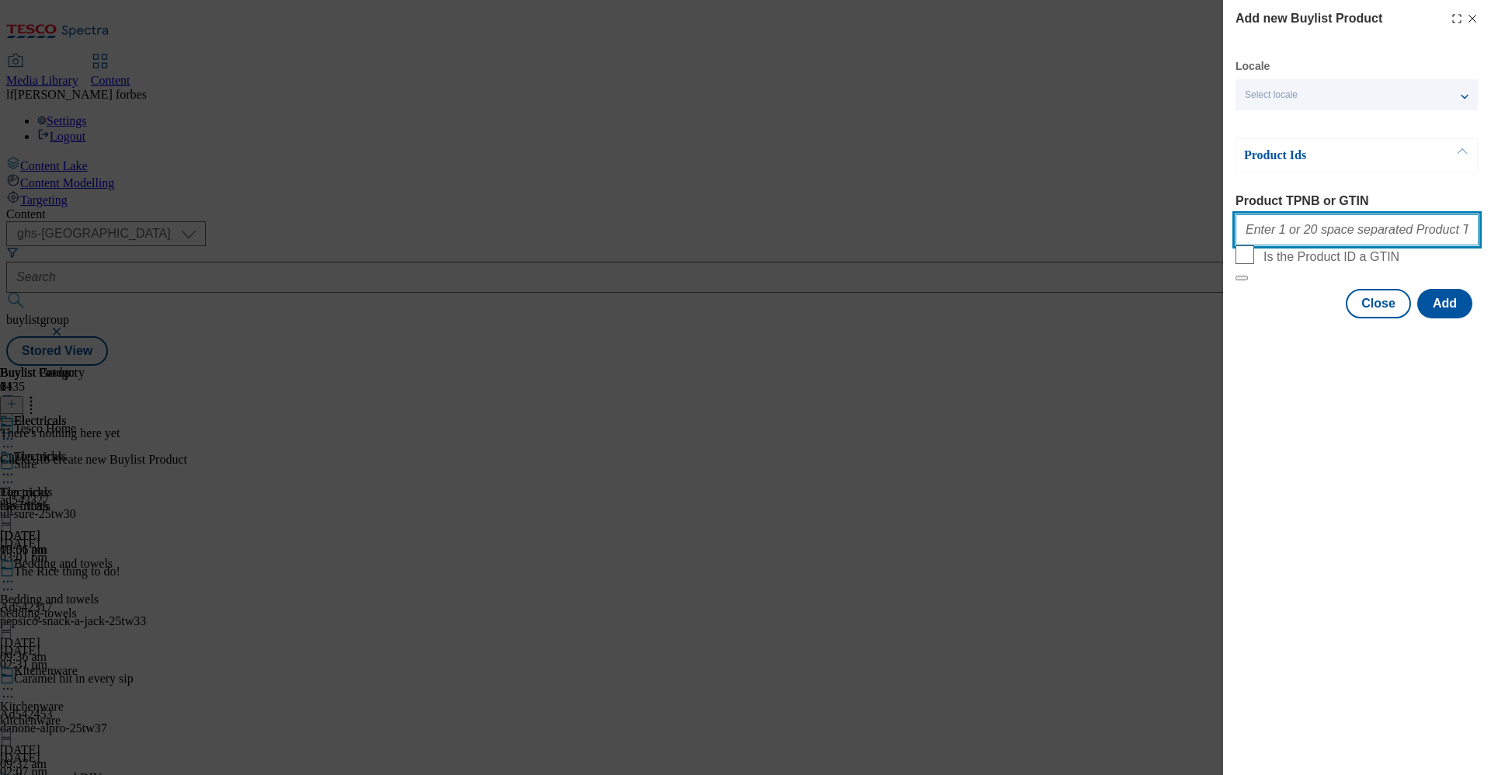
click at [1292, 228] on input "Product TPNB or GTIN" at bounding box center [1357, 229] width 243 height 31
paste input "50340425 84098124 50577220 97022431 105015528 105530643 105015521 105015535 105…"
type input "50340425 84098124 50577220 97022431 105015528 105530643 105015521 105015535 105…"
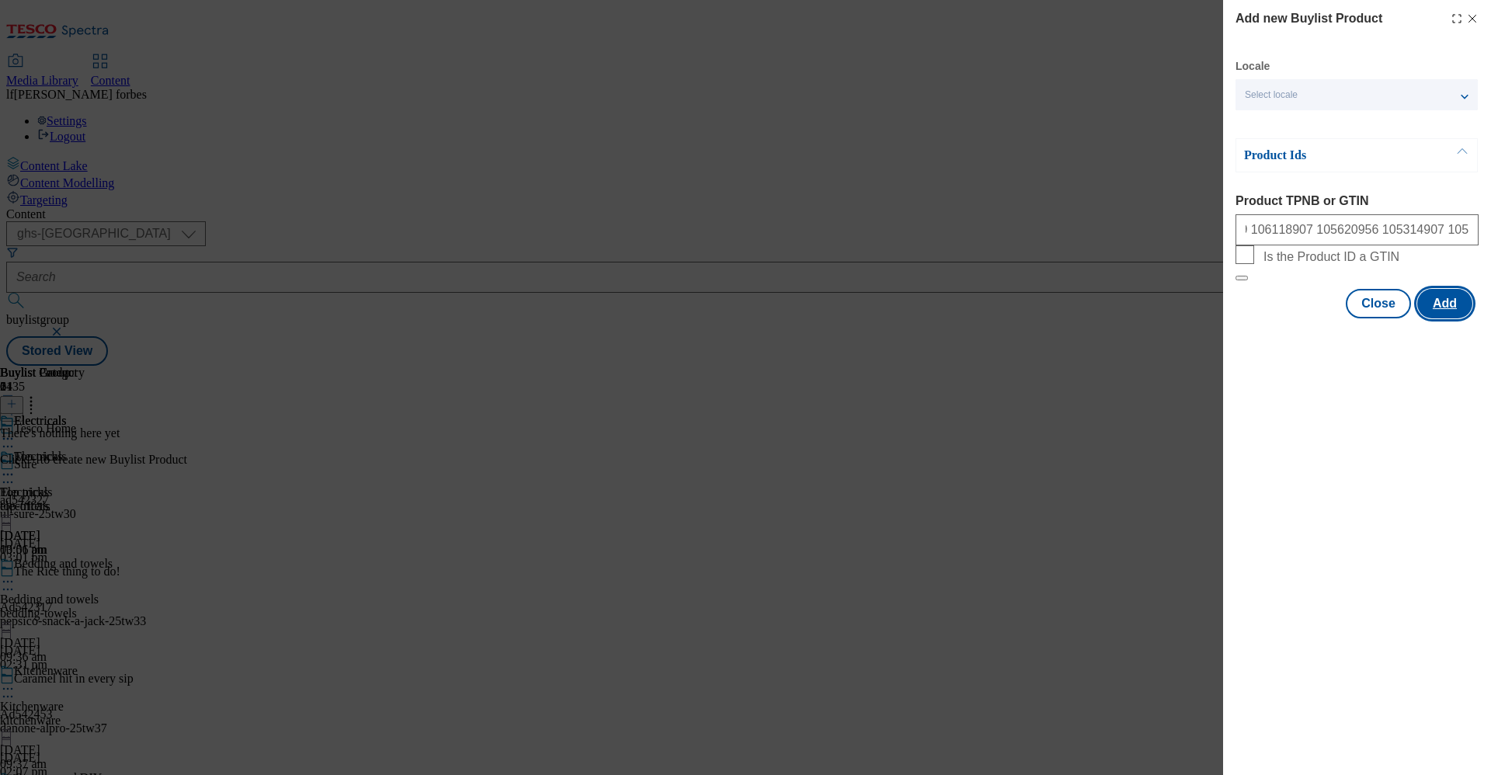
click at [1442, 318] on button "Add" at bounding box center [1445, 304] width 55 height 30
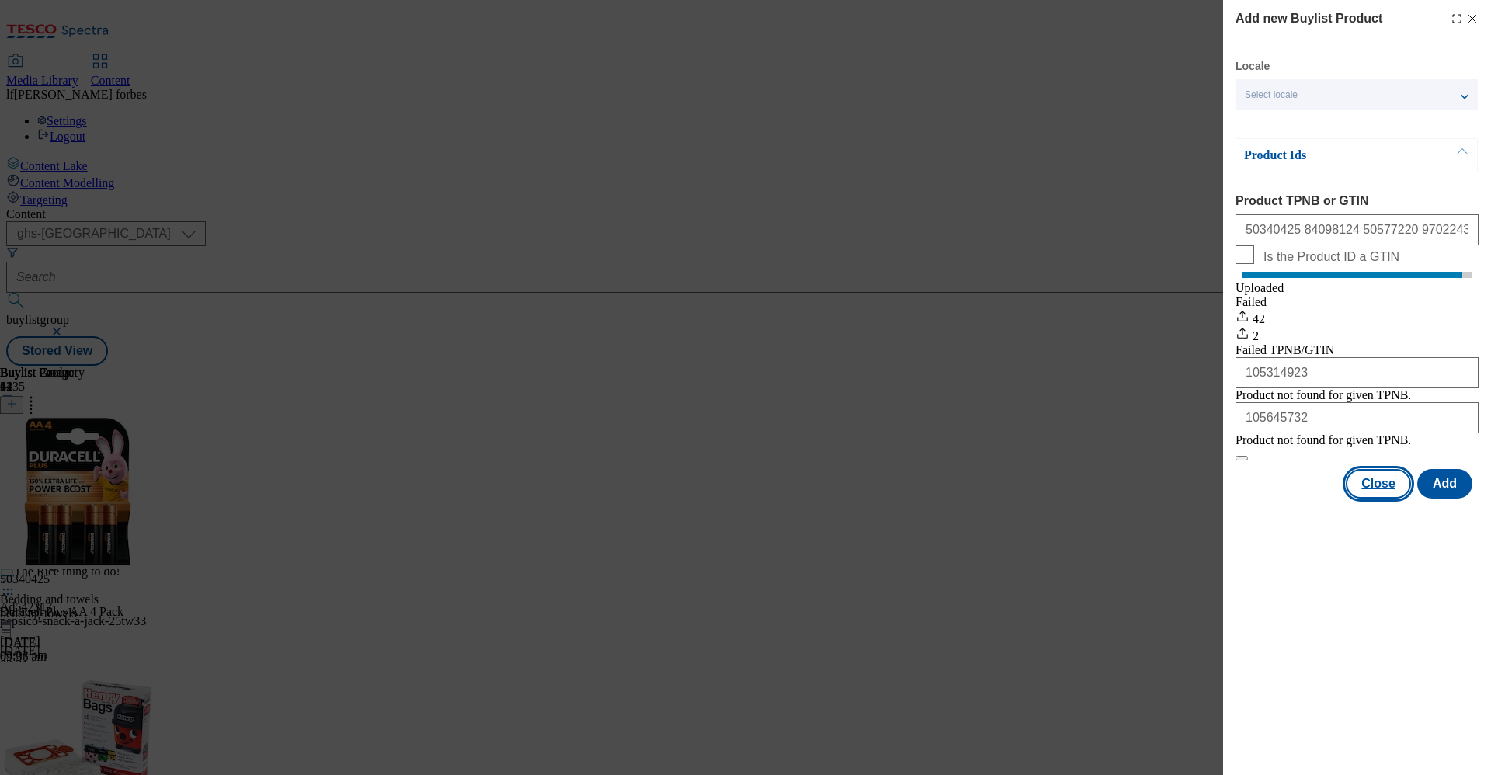
click at [1382, 499] on button "Close" at bounding box center [1378, 484] width 65 height 30
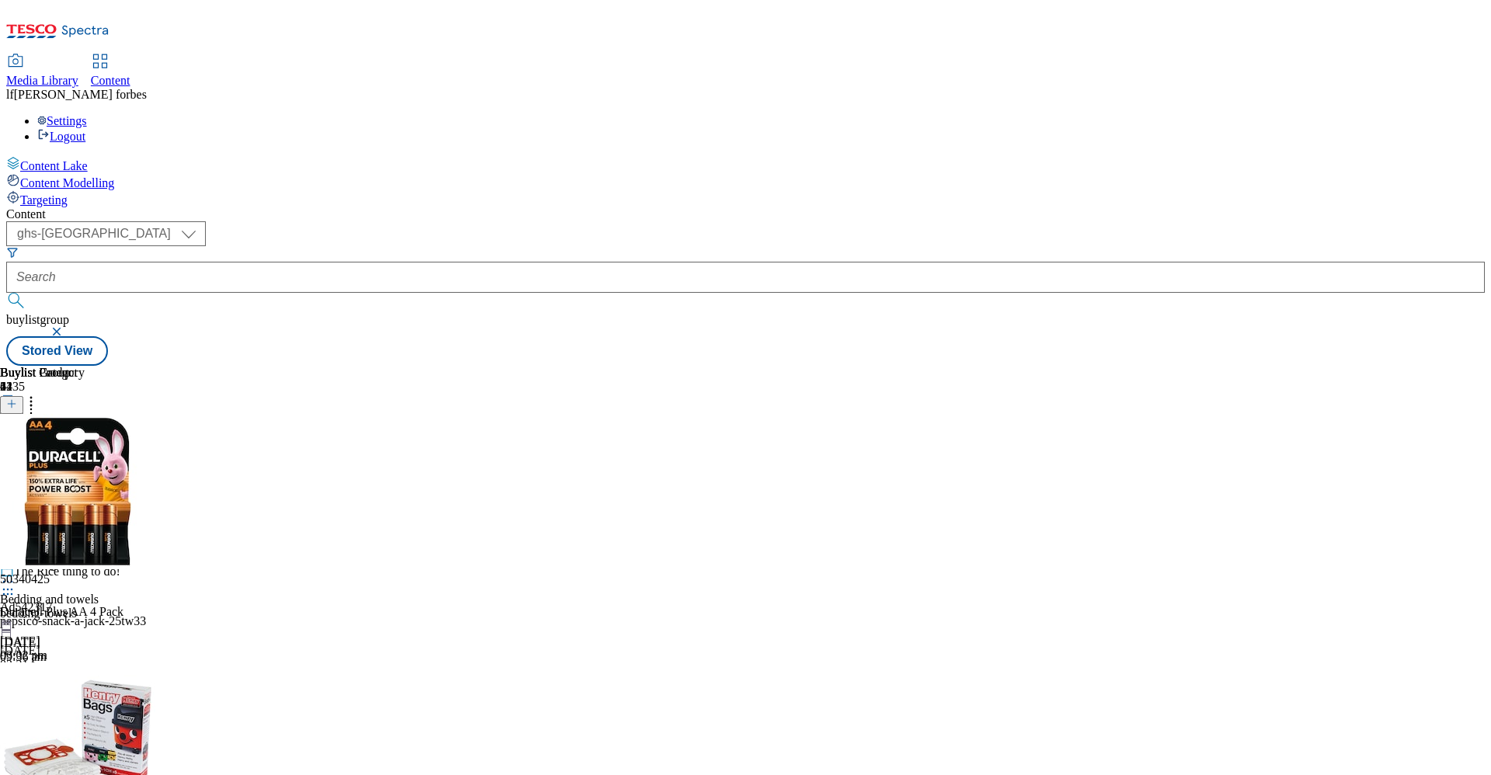
click at [16, 467] on icon at bounding box center [8, 475] width 16 height 16
click at [85, 573] on span "Preview" at bounding box center [66, 579] width 37 height 12
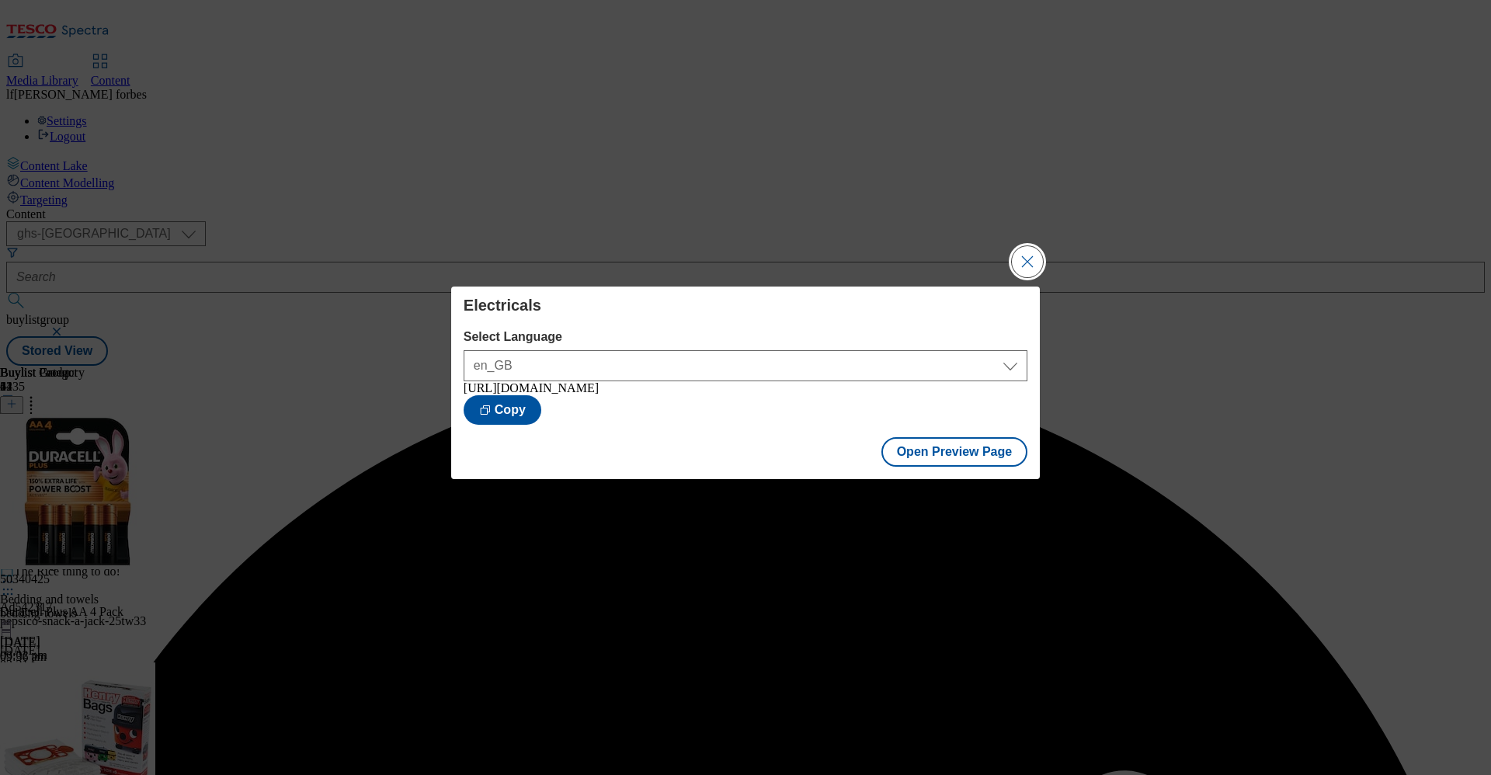
click at [1015, 270] on button "Close Modal" at bounding box center [1027, 261] width 31 height 31
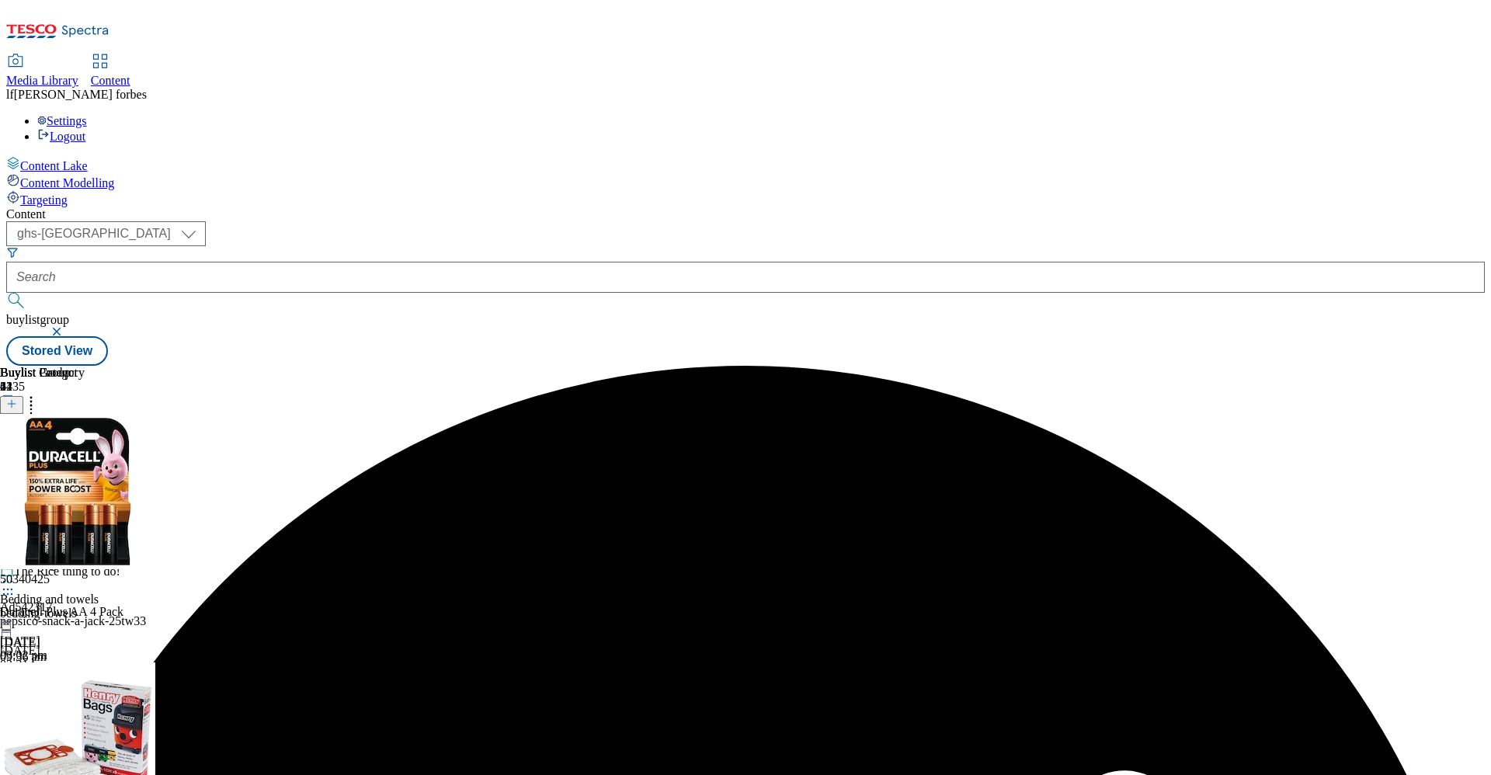
click at [16, 467] on icon at bounding box center [8, 475] width 16 height 16
click at [129, 609] on span "Open Preview Url" at bounding box center [88, 615] width 81 height 12
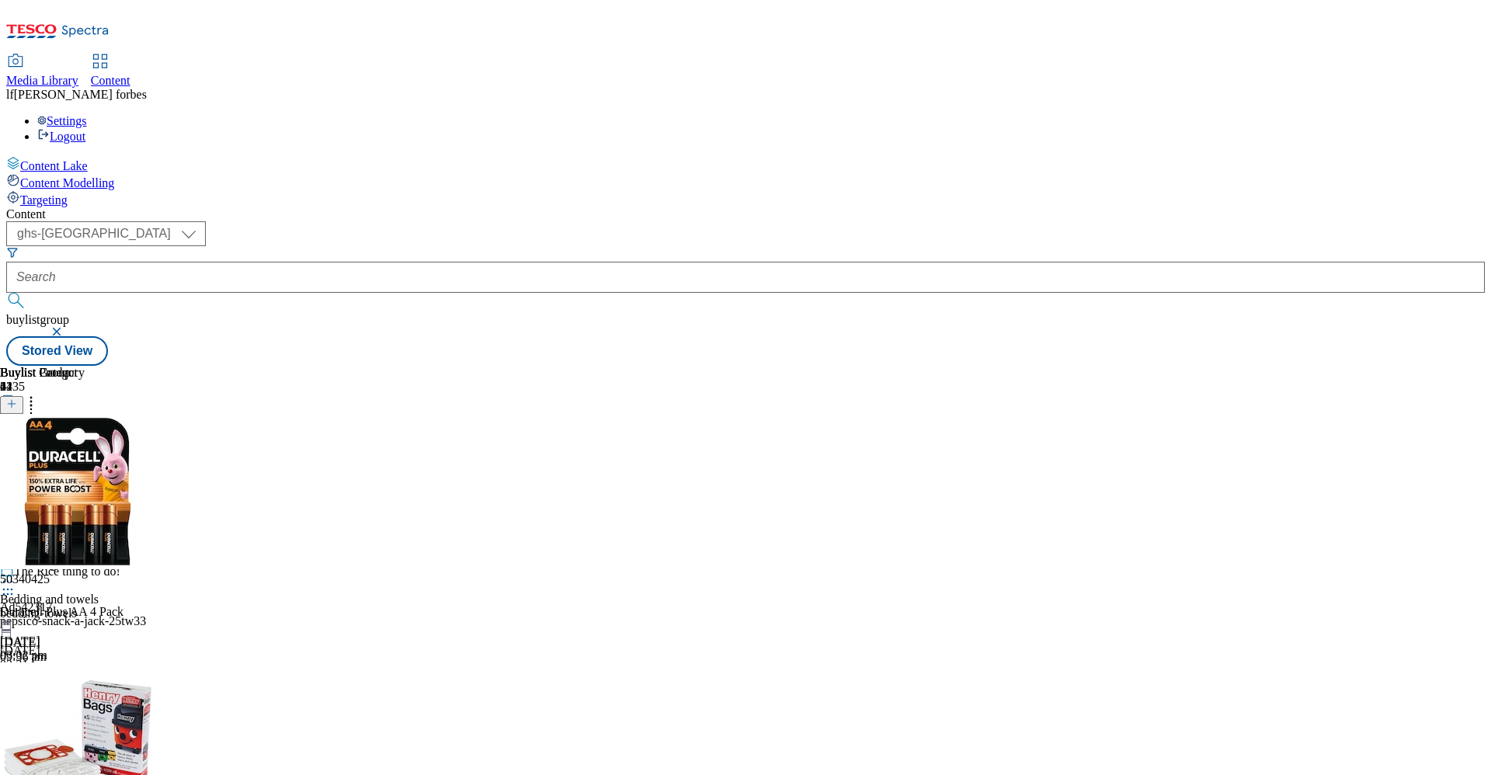
click at [85, 467] on div at bounding box center [42, 476] width 85 height 19
click at [82, 627] on span "Publish" at bounding box center [65, 633] width 34 height 12
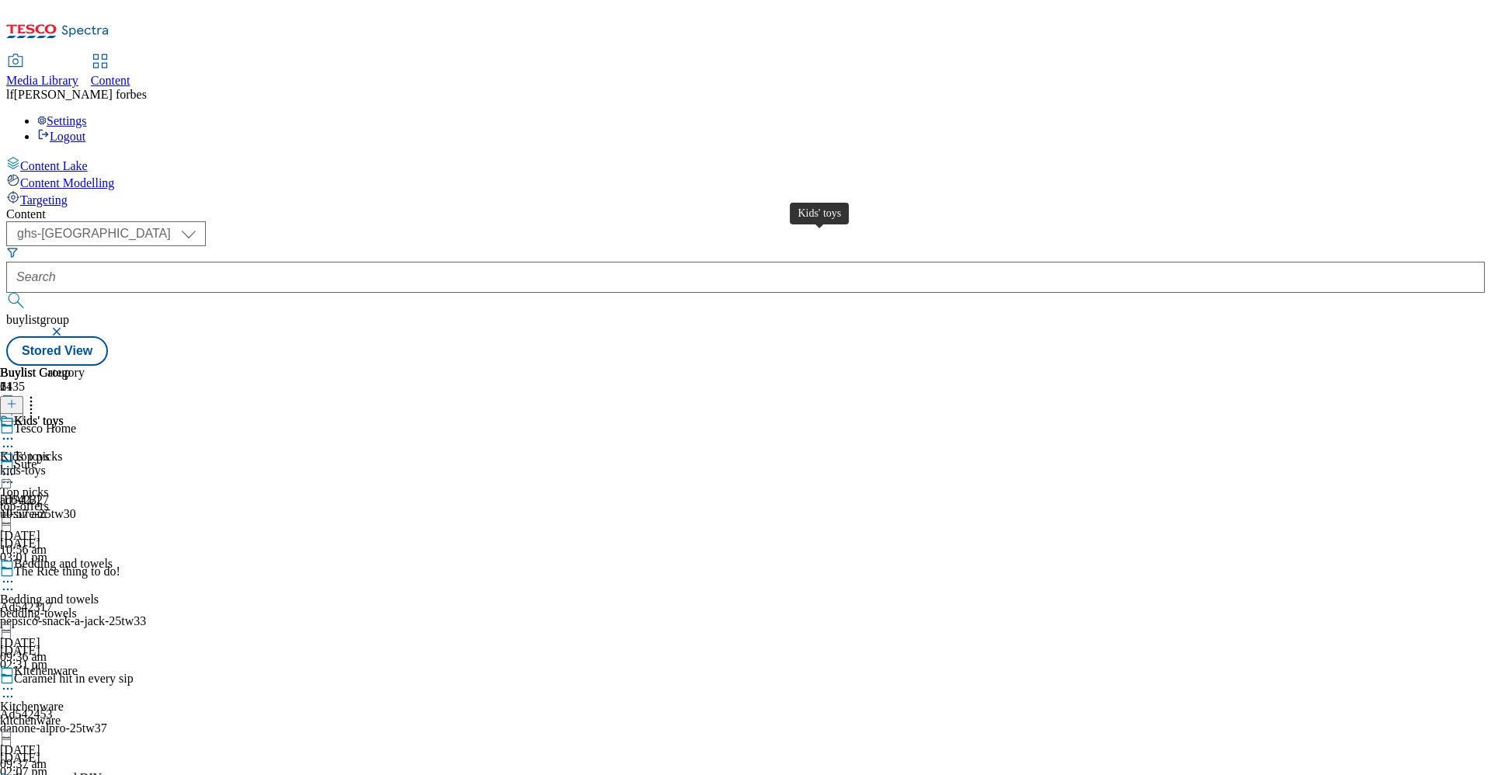
click at [85, 414] on div "Kids' toys Kids' toys kids-toys [DATE] 10:57 am" at bounding box center [42, 467] width 85 height 107
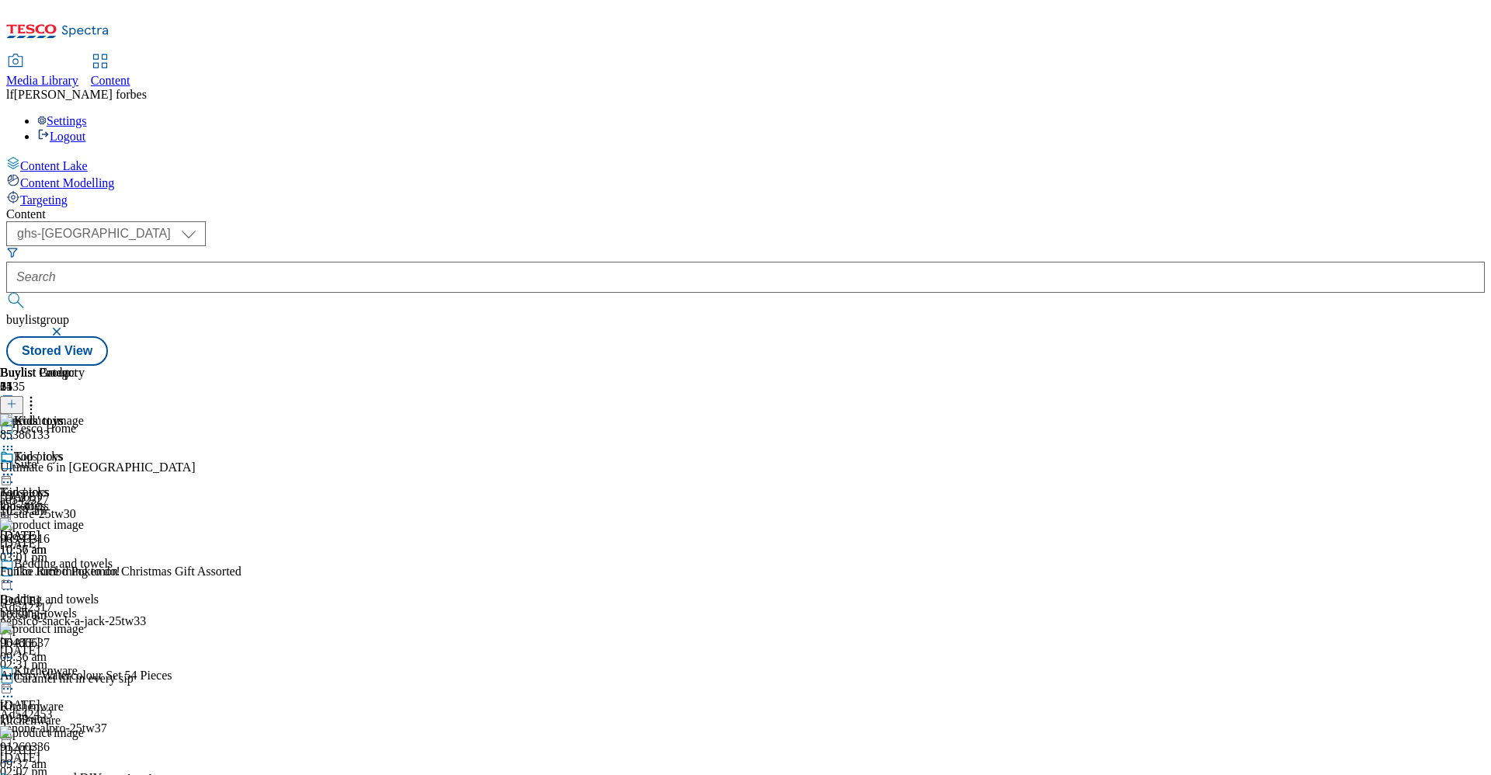
scroll to position [655, 0]
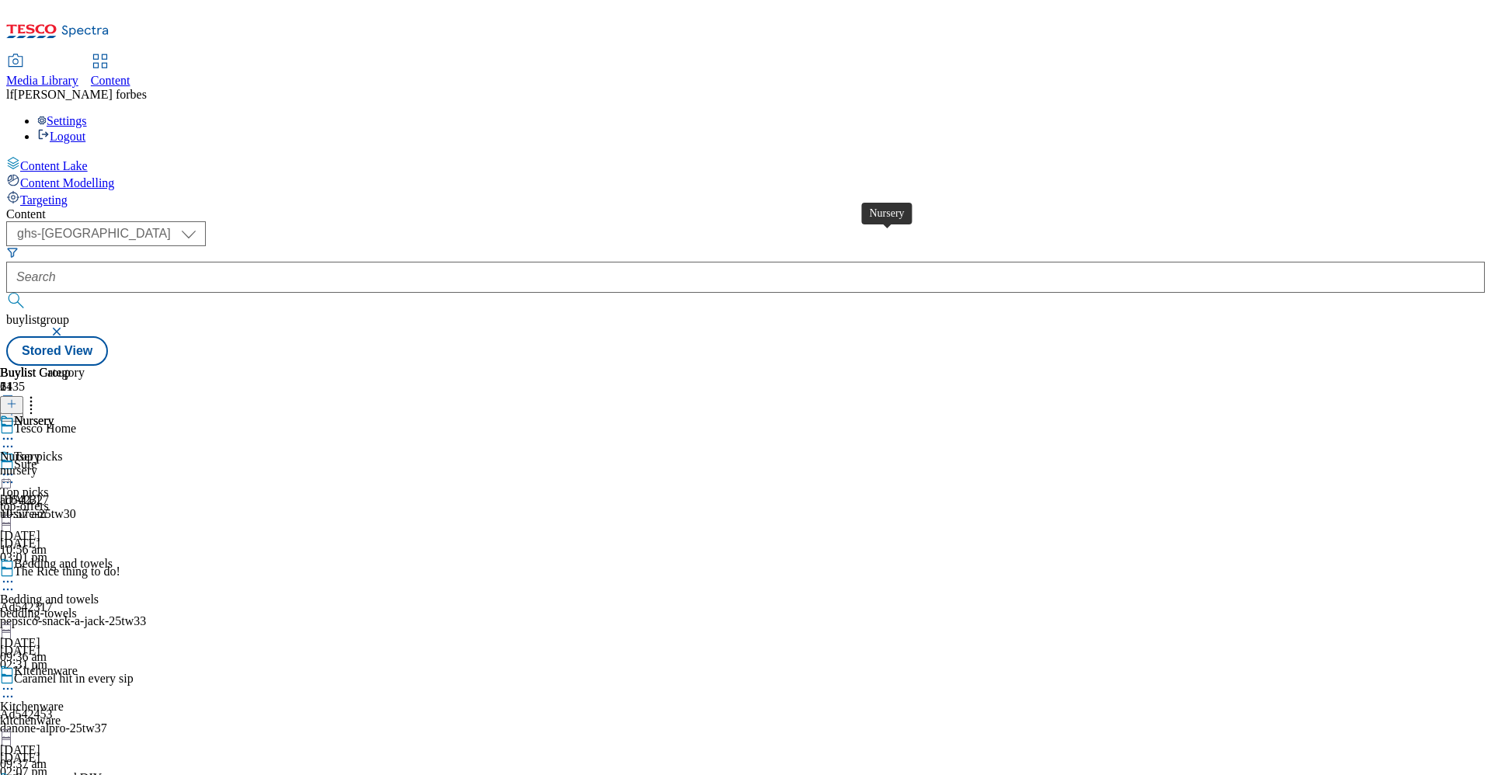
click at [54, 414] on div "Nursery" at bounding box center [34, 421] width 40 height 14
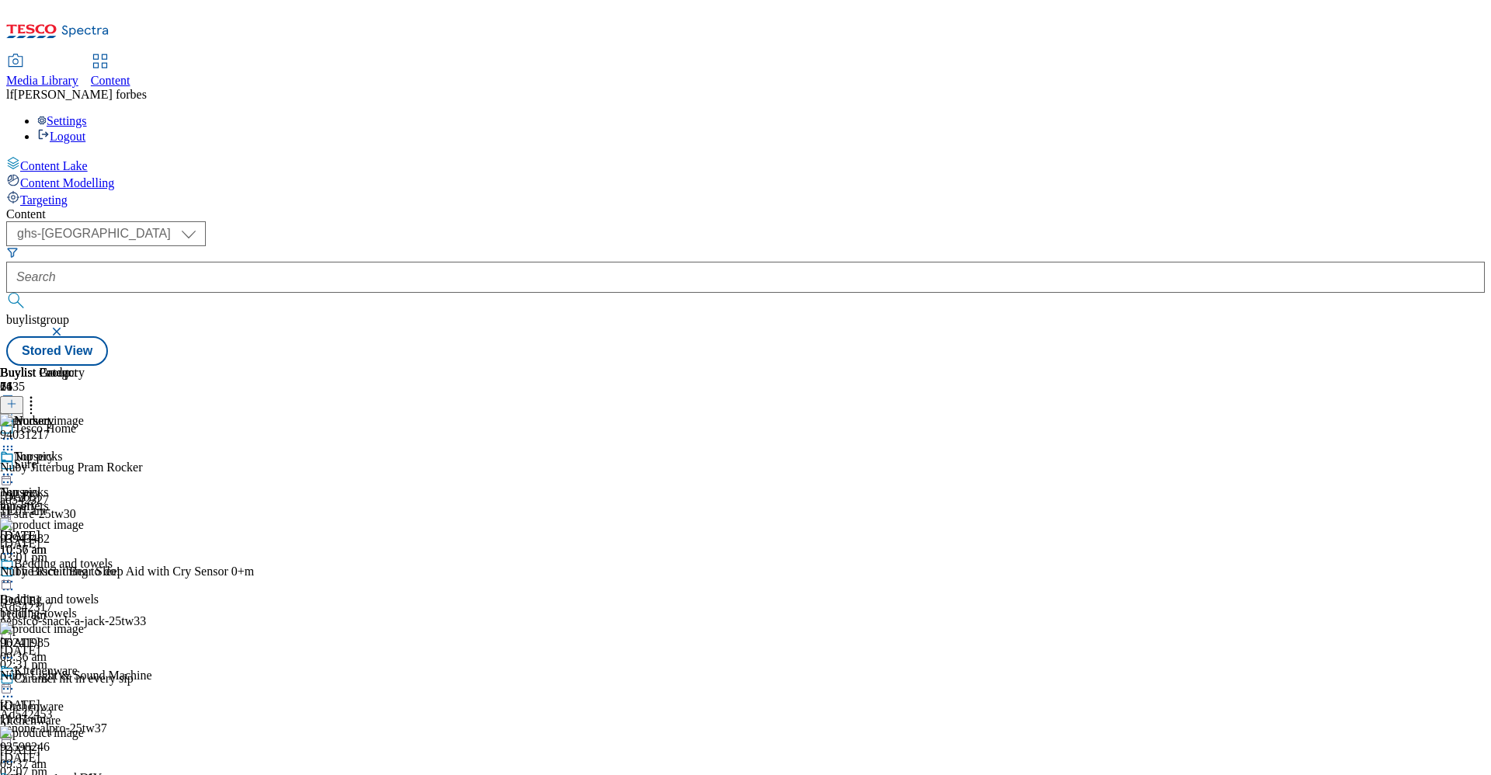
scroll to position [1418, 0]
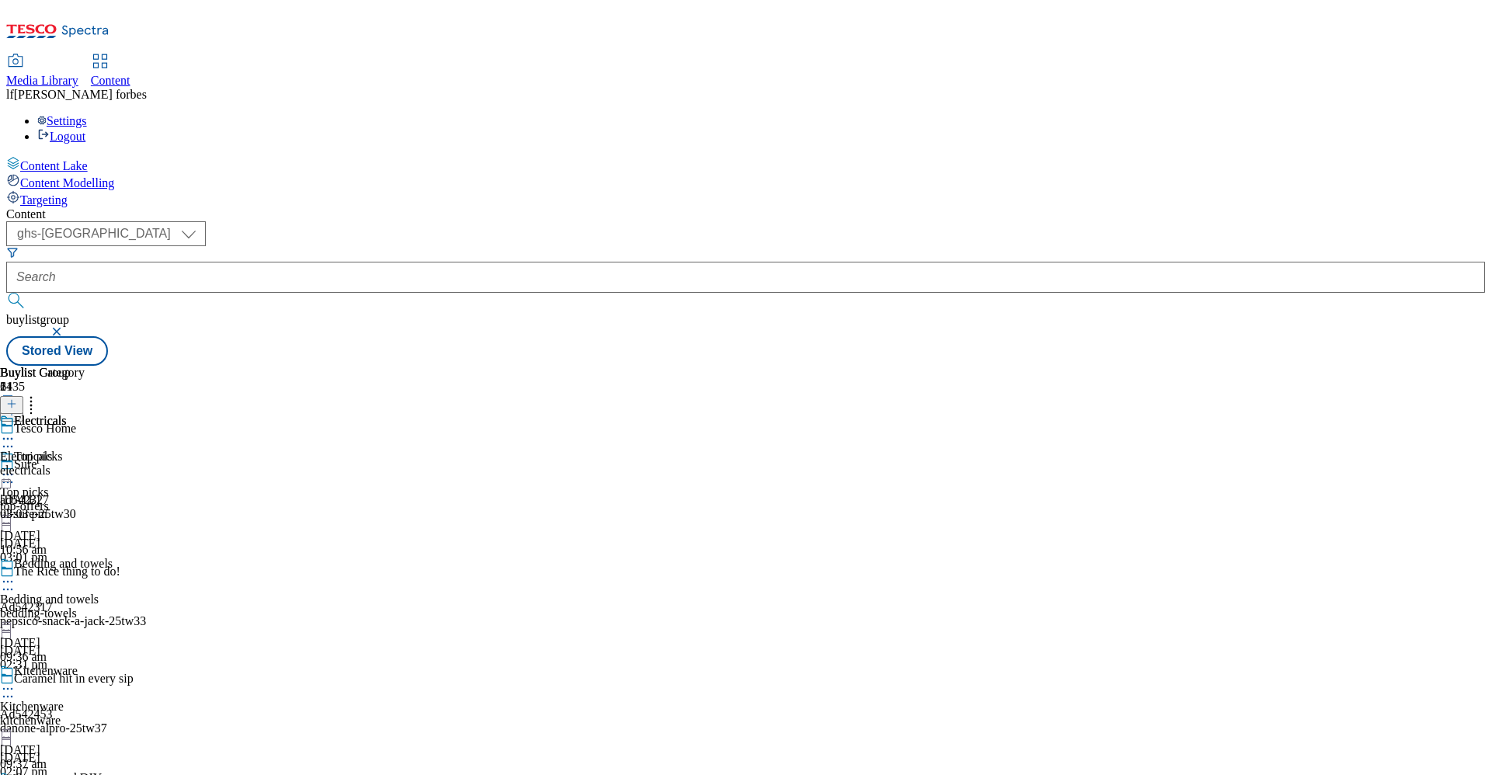
click at [85, 414] on div "Electricals Electricals electricals [DATE] 03:03 pm" at bounding box center [42, 467] width 85 height 107
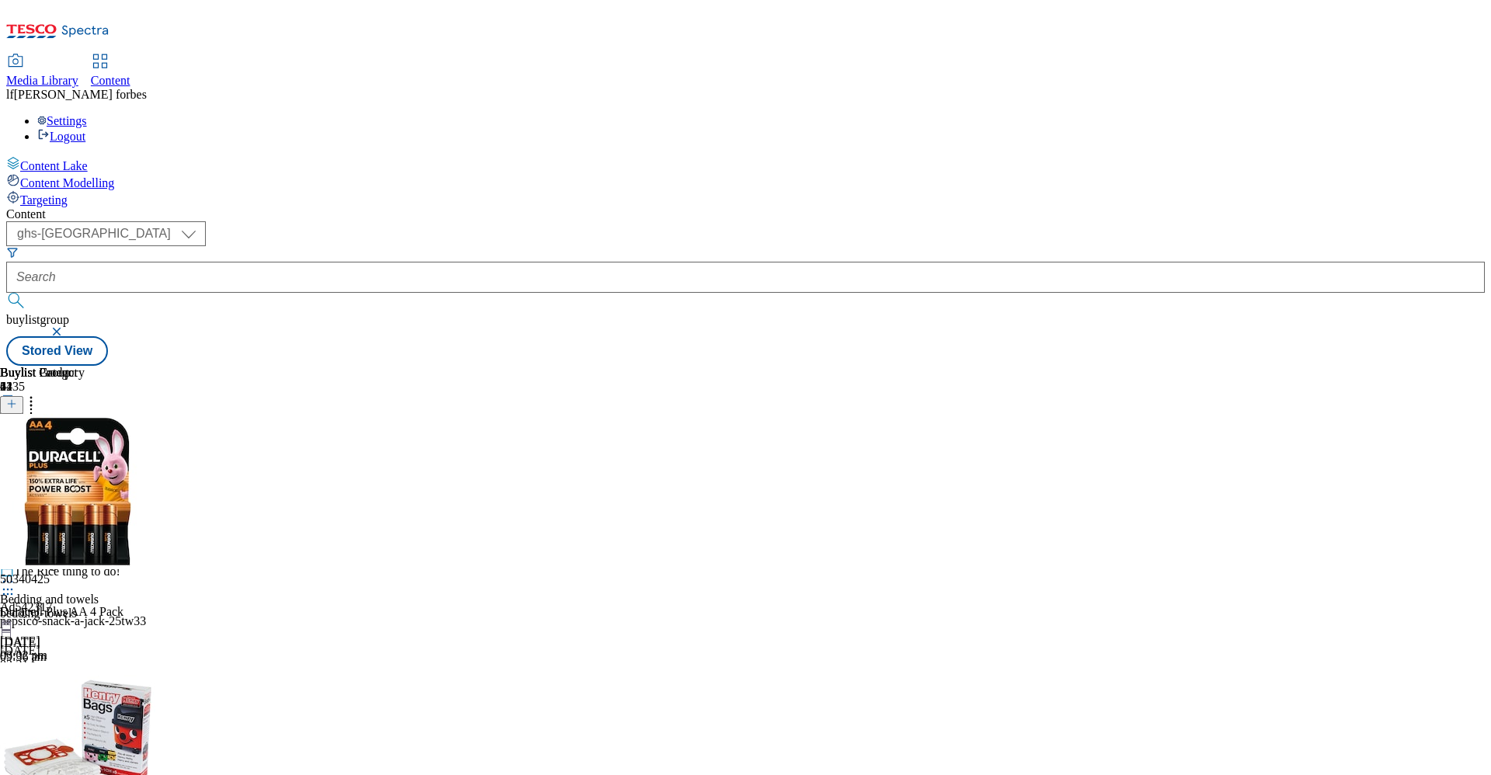
scroll to position [5759, 0]
